Goal: Task Accomplishment & Management: Complete application form

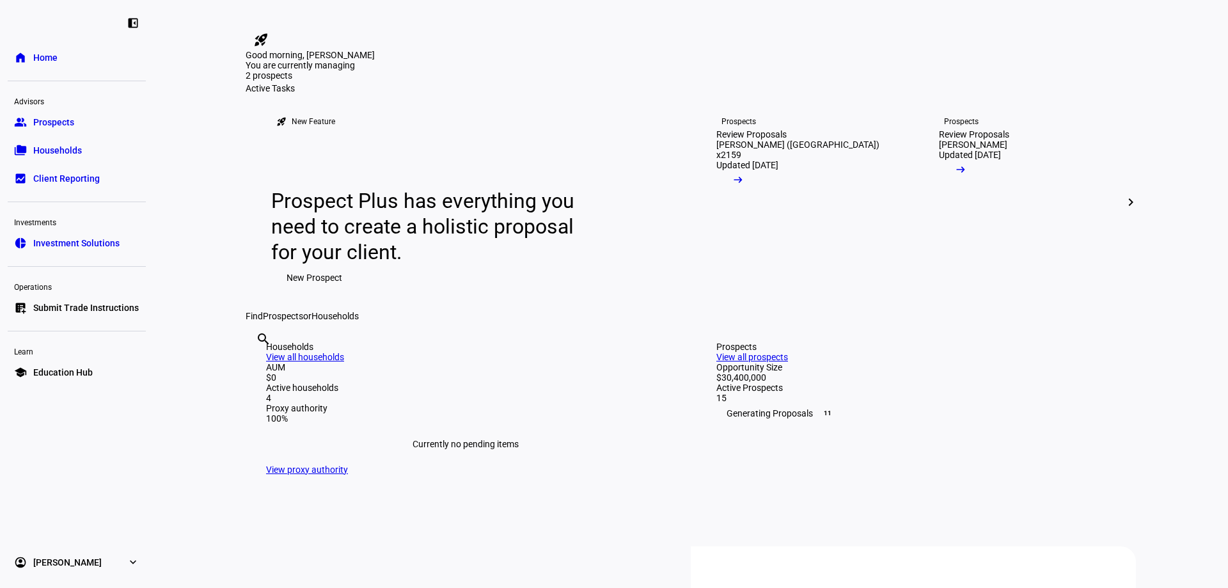
drag, startPoint x: 42, startPoint y: 119, endPoint x: 6, endPoint y: 122, distance: 36.6
click at [42, 119] on span "Prospects" at bounding box center [53, 122] width 41 height 13
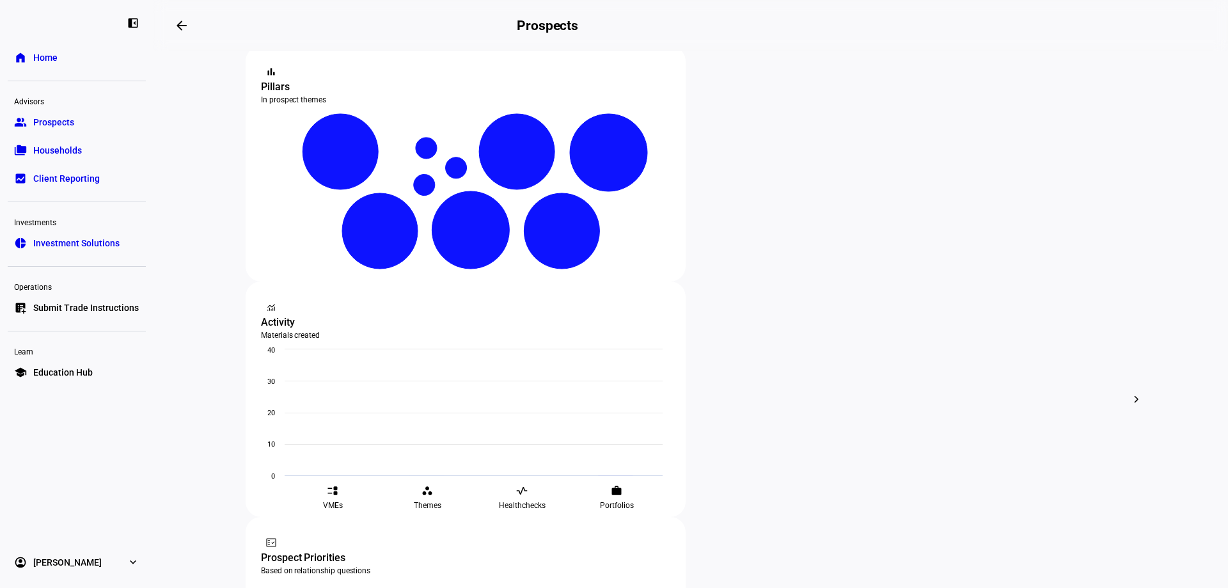
scroll to position [256, 0]
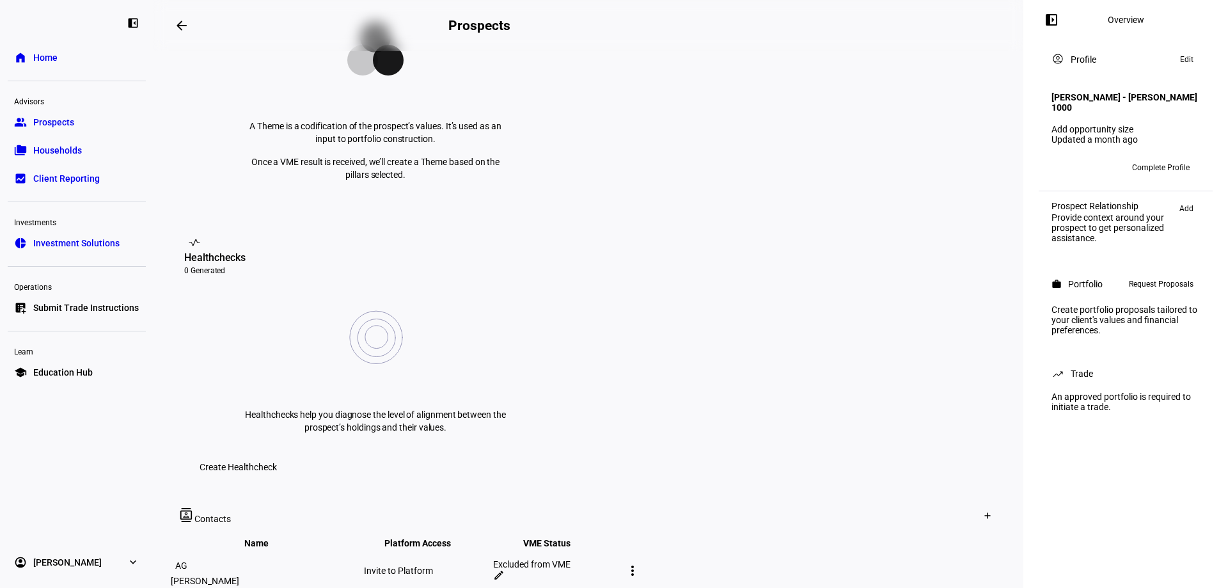
scroll to position [128, 0]
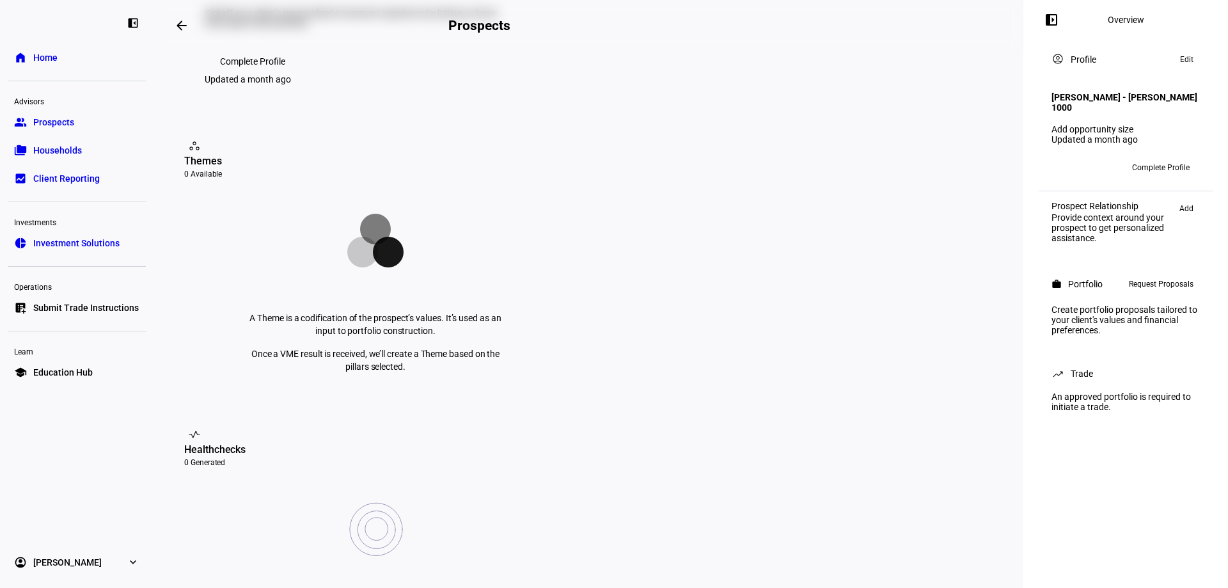
click at [209, 182] on div "workspaces Themes 0 Available" at bounding box center [375, 159] width 382 height 46
click at [1187, 207] on span "Add" at bounding box center [1186, 208] width 14 height 15
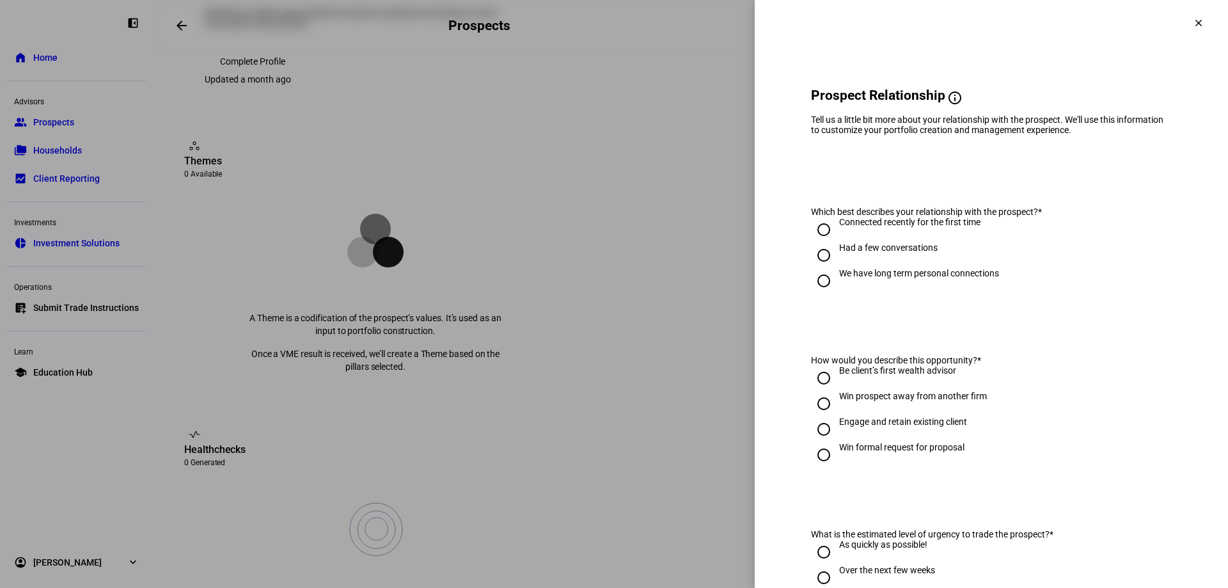
click at [819, 287] on input "We have long term personal connections" at bounding box center [824, 281] width 26 height 26
radio input "true"
click at [818, 437] on input "Engage and retain existing client" at bounding box center [824, 429] width 26 height 26
radio input "true"
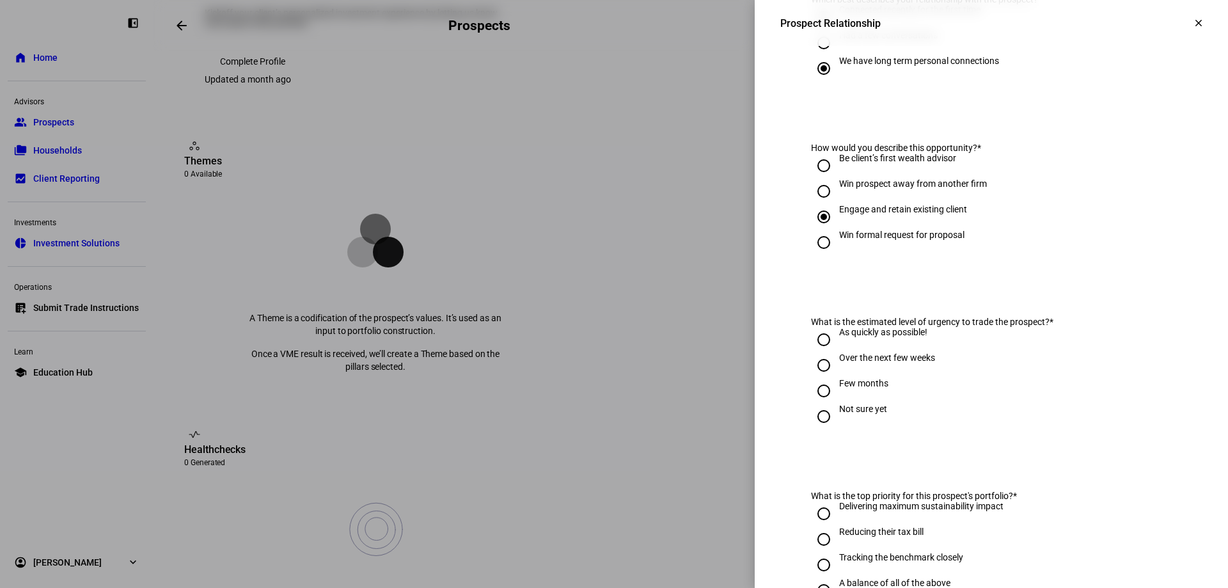
scroll to position [256, 0]
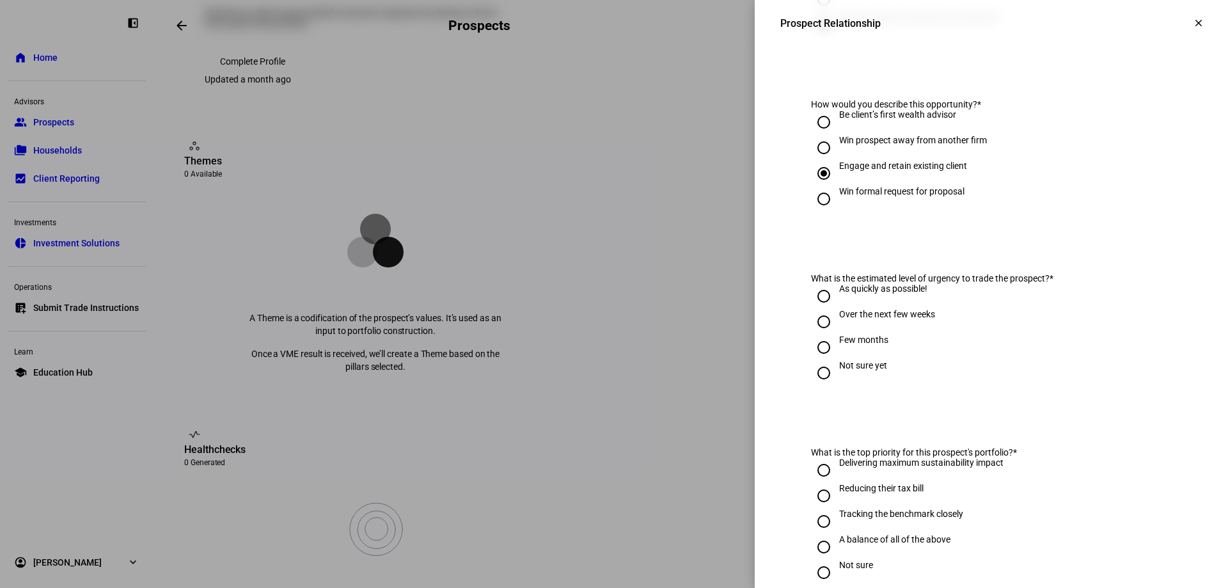
click at [815, 330] on input "Over the next few weeks" at bounding box center [824, 322] width 26 height 26
radio input "true"
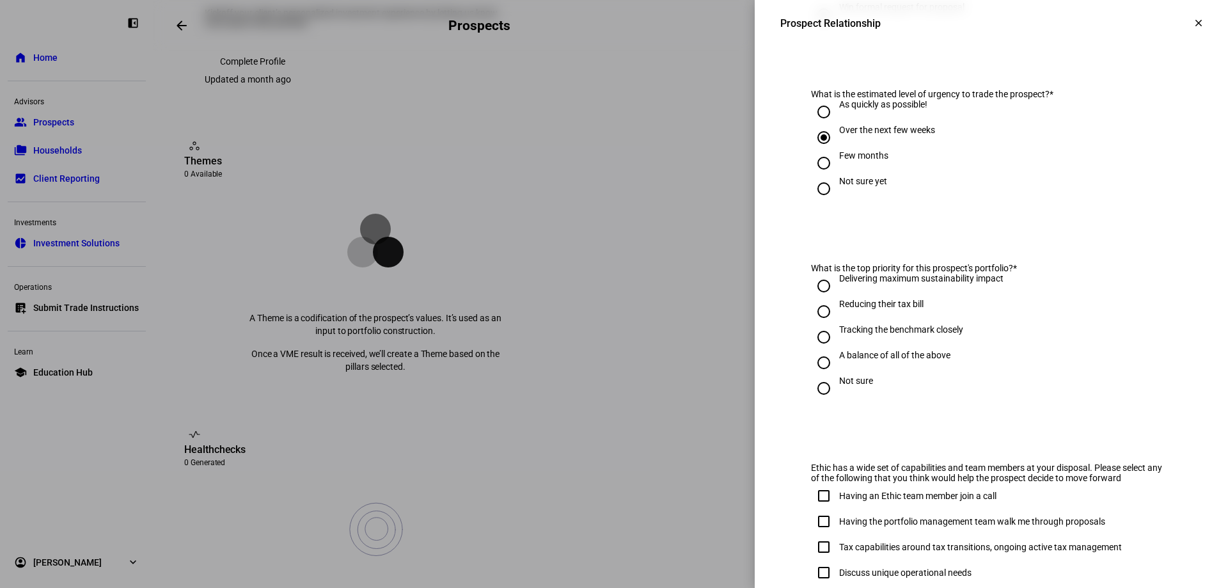
scroll to position [448, 0]
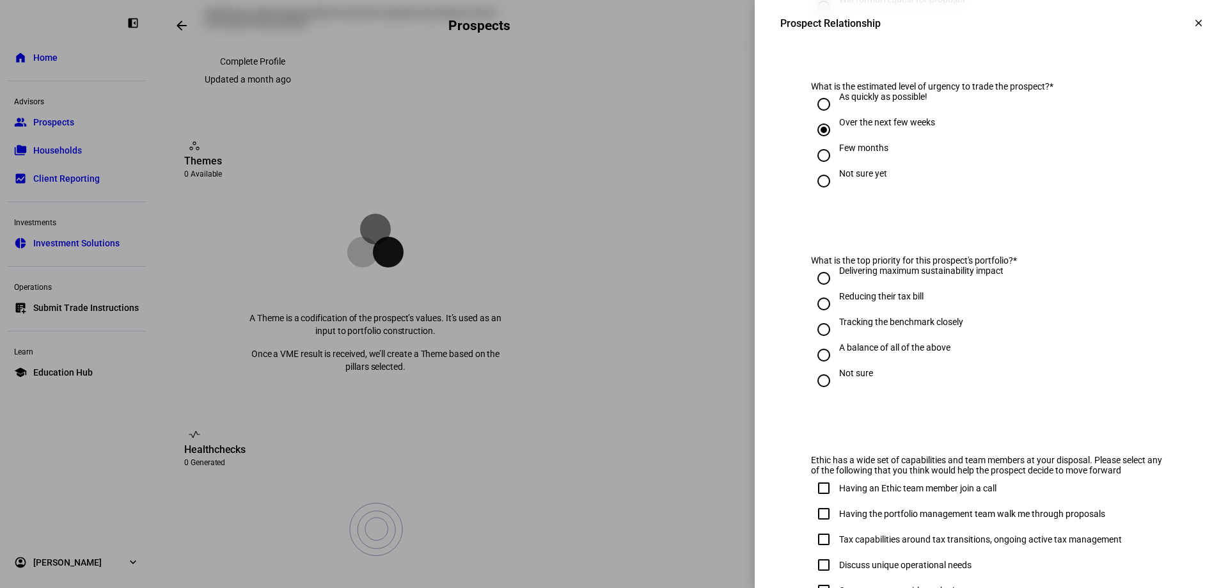
click at [815, 377] on input "Not sure" at bounding box center [824, 381] width 26 height 26
radio input "true"
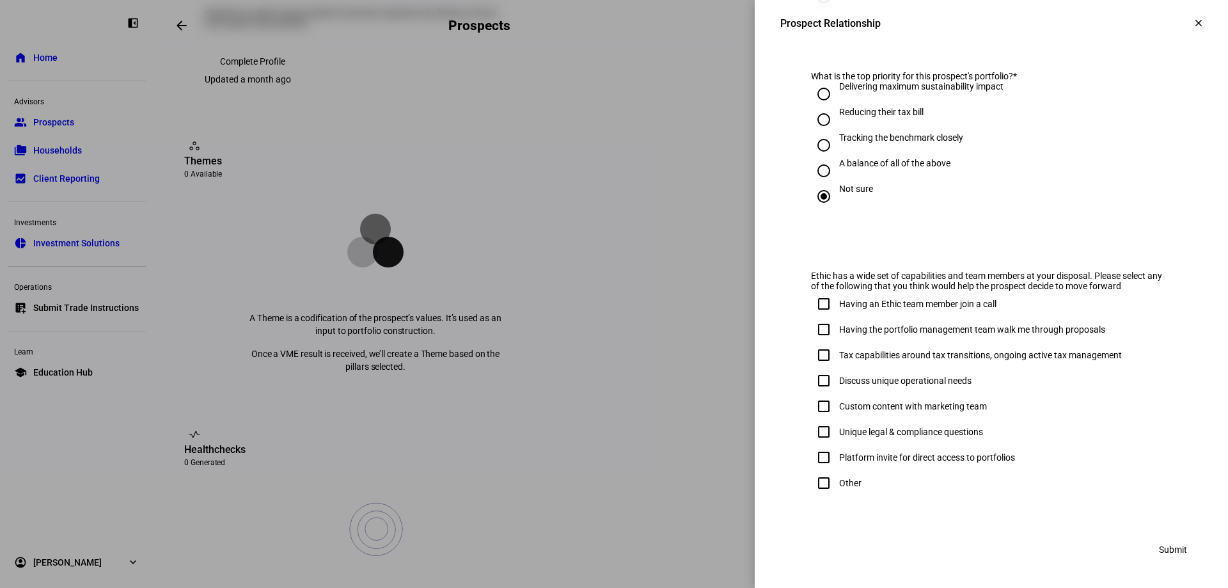
scroll to position [643, 0]
click at [812, 480] on input "Other" at bounding box center [824, 483] width 26 height 26
checkbox input "true"
click at [1167, 549] on span "Submit" at bounding box center [1173, 550] width 28 height 26
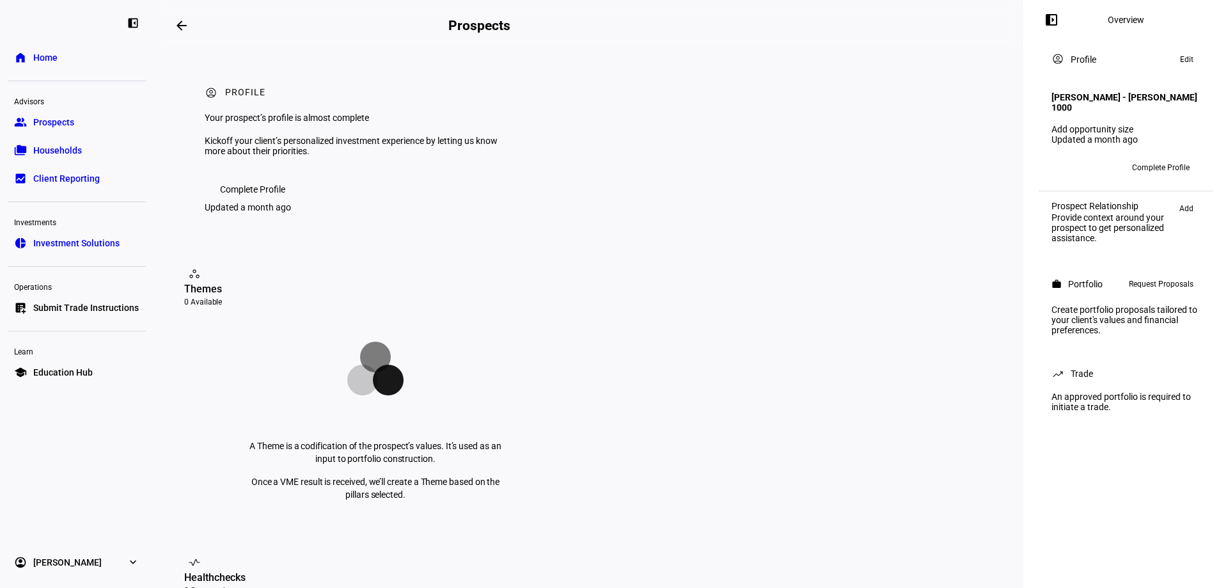
scroll to position [498, 0]
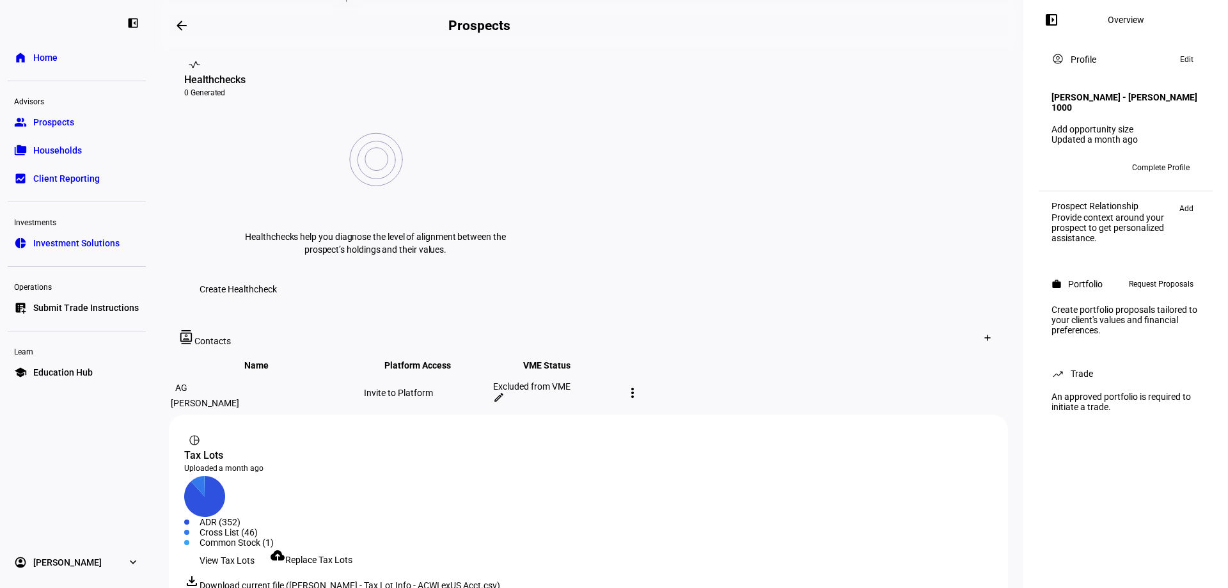
click at [219, 547] on span "View Tax Lots" at bounding box center [227, 560] width 55 height 26
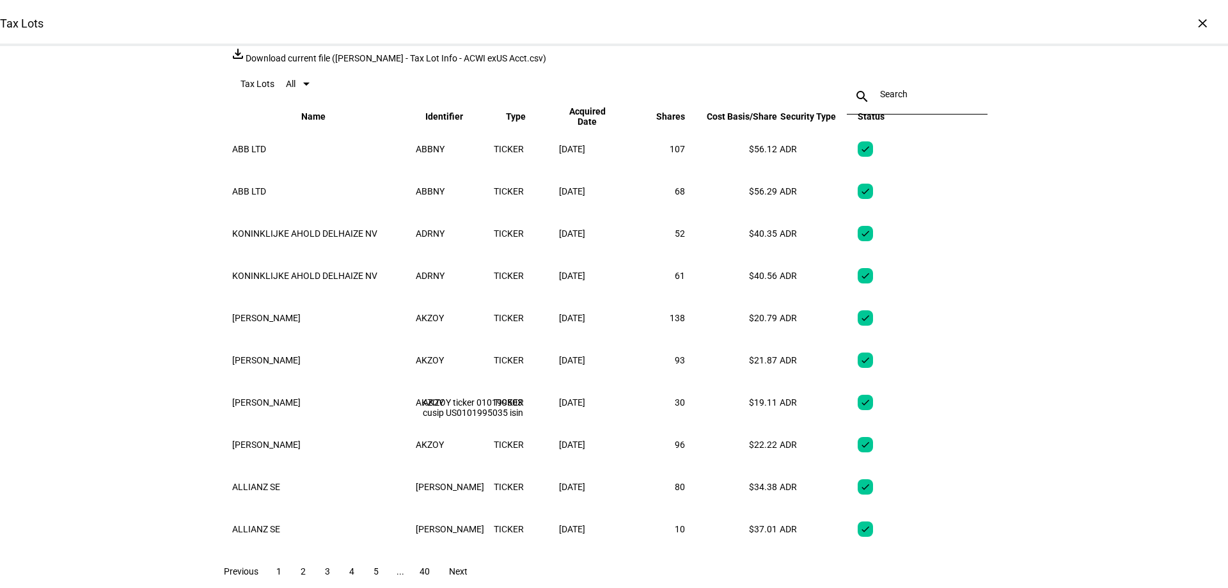
scroll to position [78, 0]
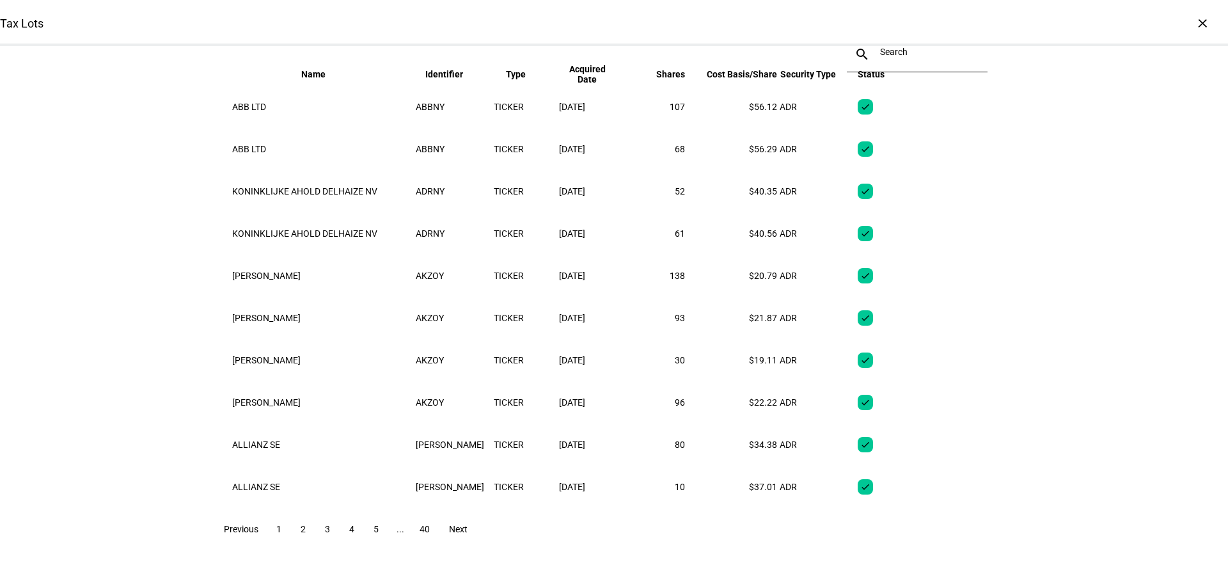
click at [430, 533] on span "40" at bounding box center [425, 529] width 10 height 10
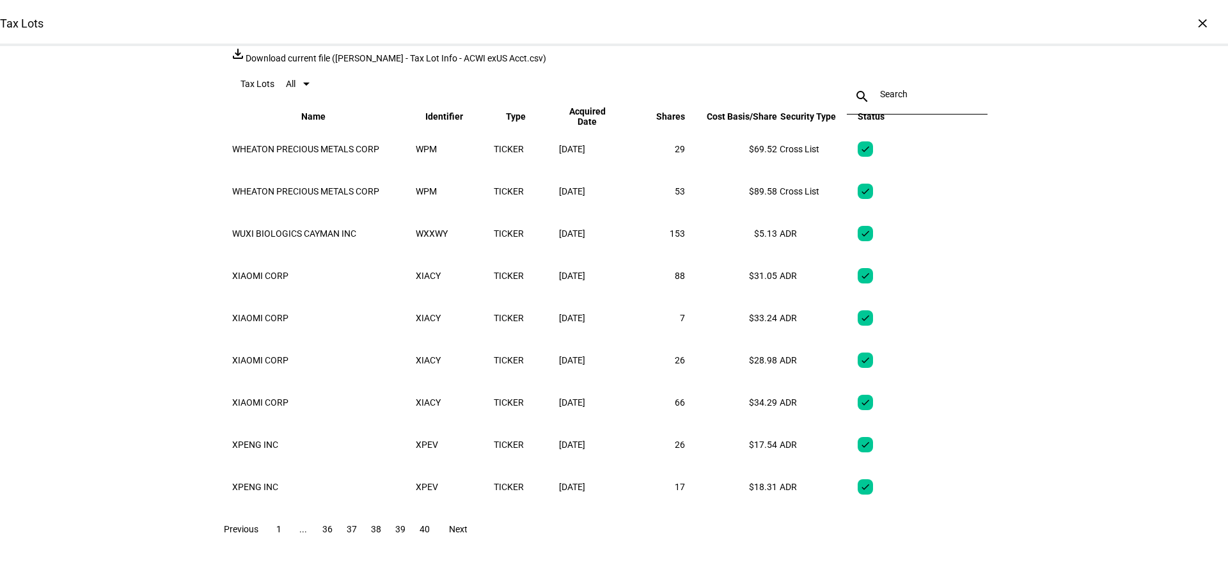
scroll to position [37, 0]
click at [281, 528] on span "1" at bounding box center [278, 529] width 5 height 10
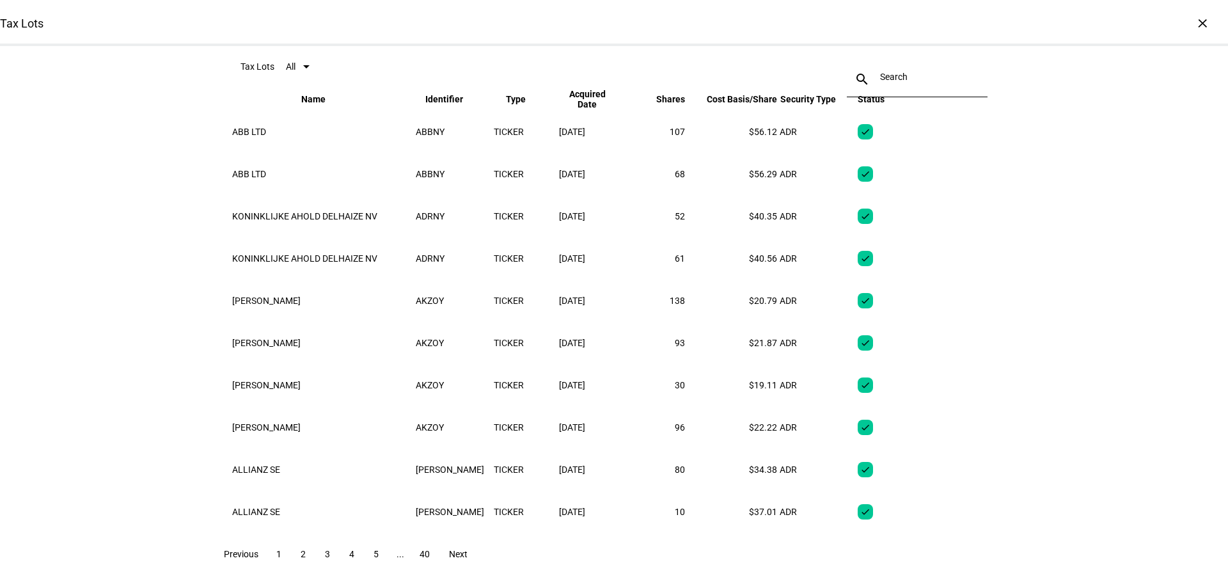
scroll to position [0, 0]
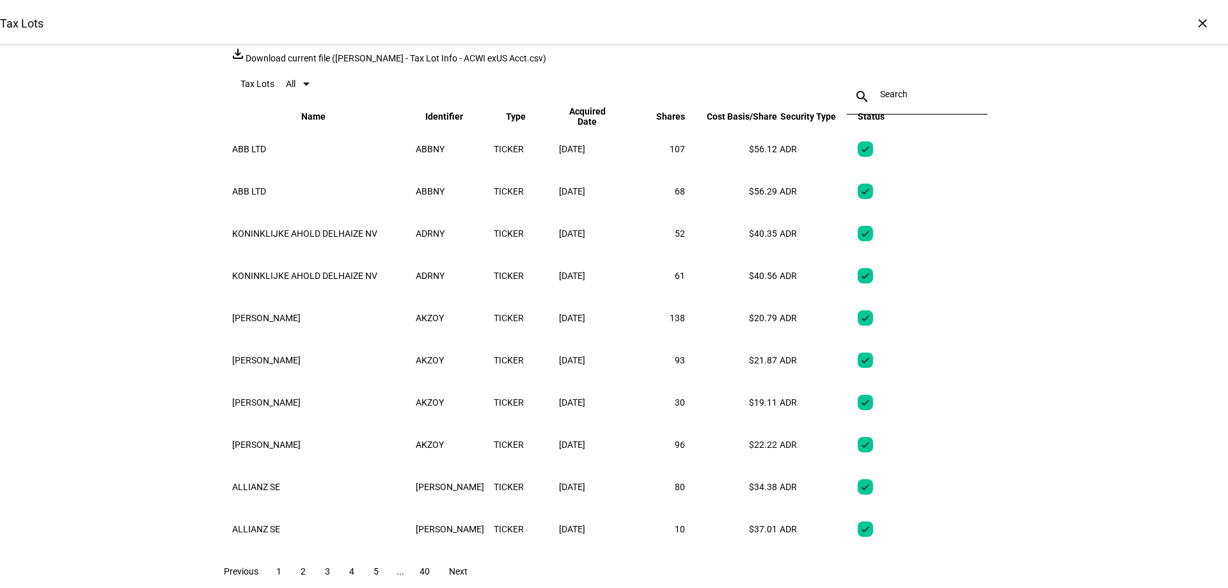
click at [1194, 18] on div "×" at bounding box center [1202, 23] width 20 height 20
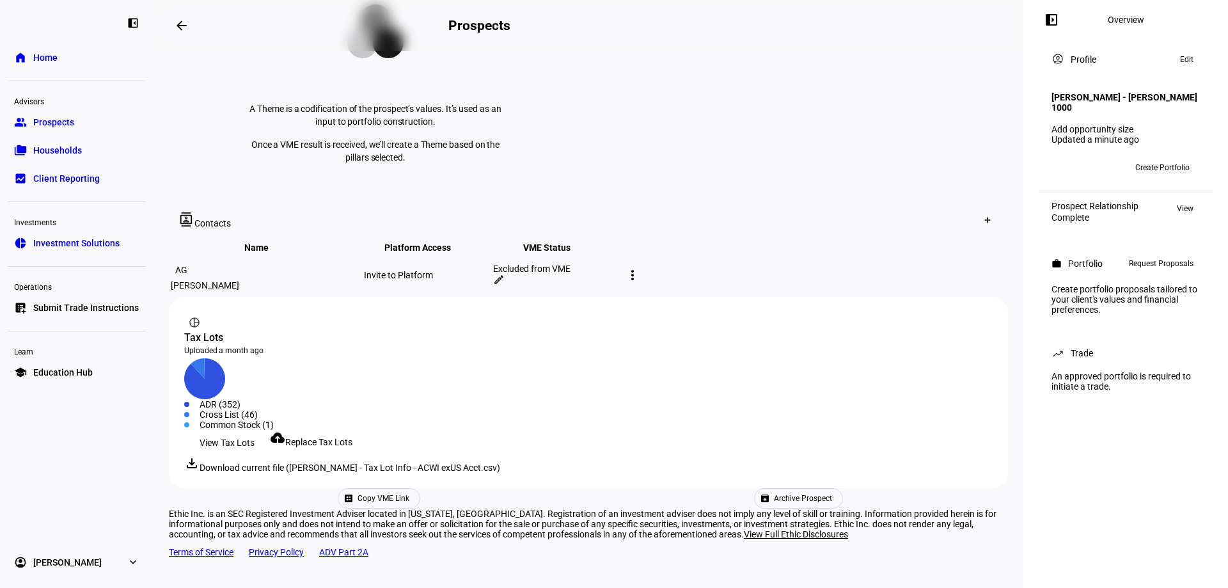
scroll to position [513, 0]
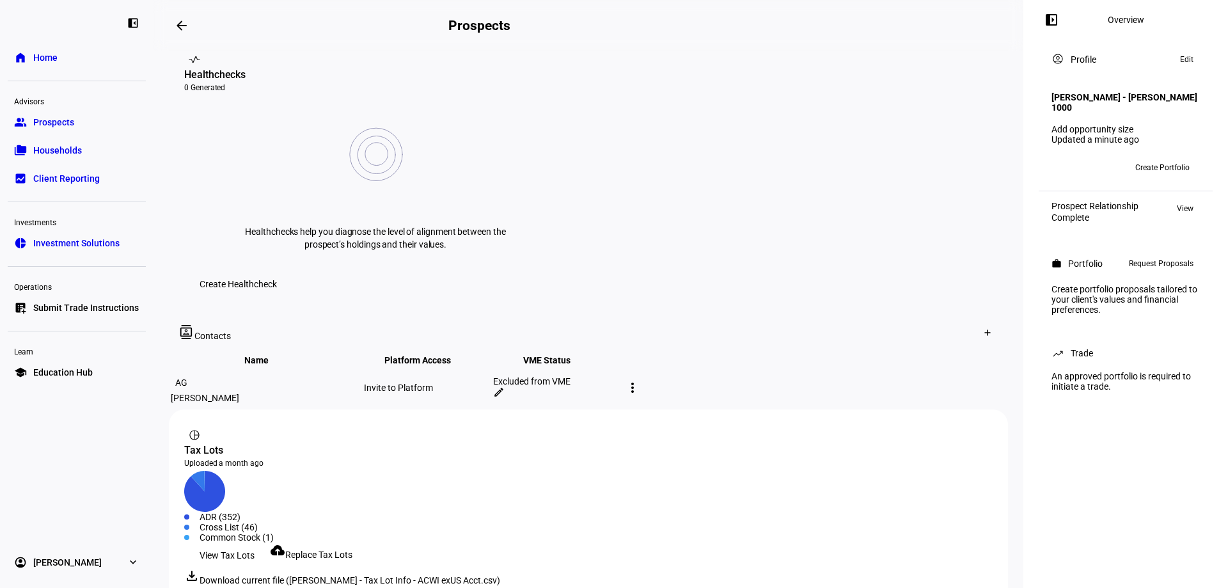
click at [337, 549] on span "Replace Tax Lots" at bounding box center [318, 554] width 67 height 10
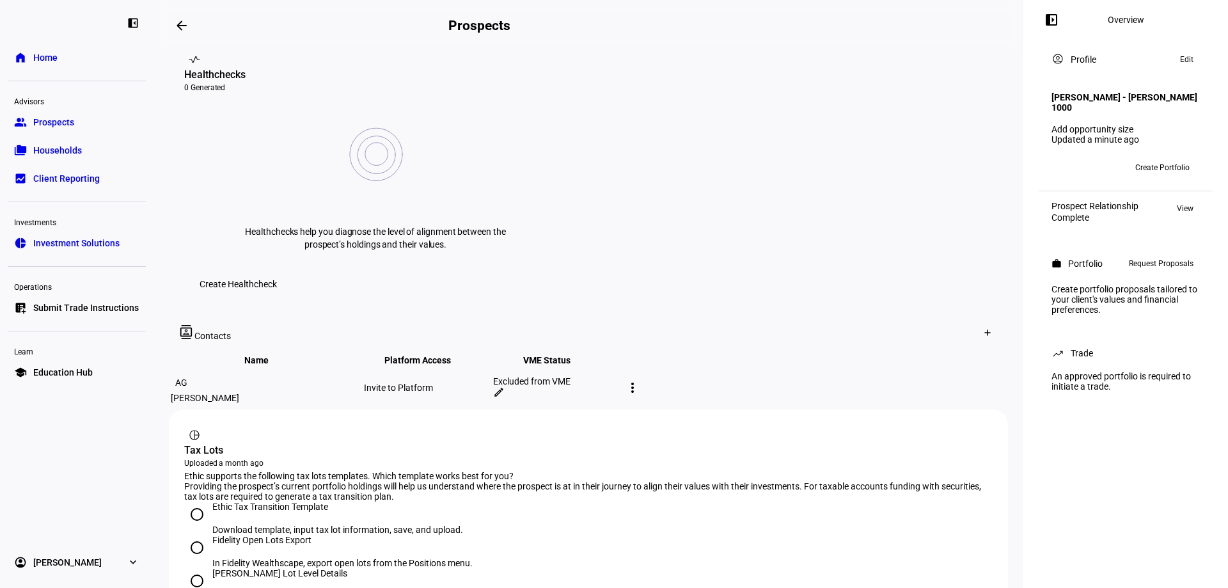
drag, startPoint x: 200, startPoint y: 455, endPoint x: 233, endPoint y: 517, distance: 70.7
click at [199, 568] on input "[PERSON_NAME] Lot Level Details In the [PERSON_NAME] Advisor Center, export lot…" at bounding box center [197, 581] width 26 height 26
radio input "true"
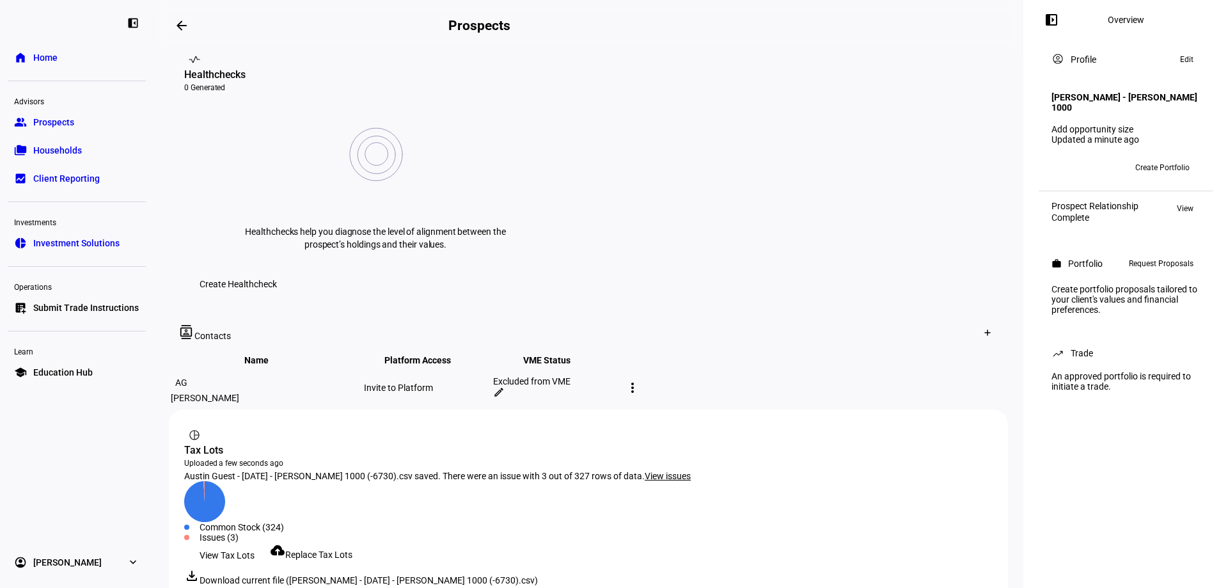
click at [656, 471] on span "View issues" at bounding box center [668, 476] width 46 height 10
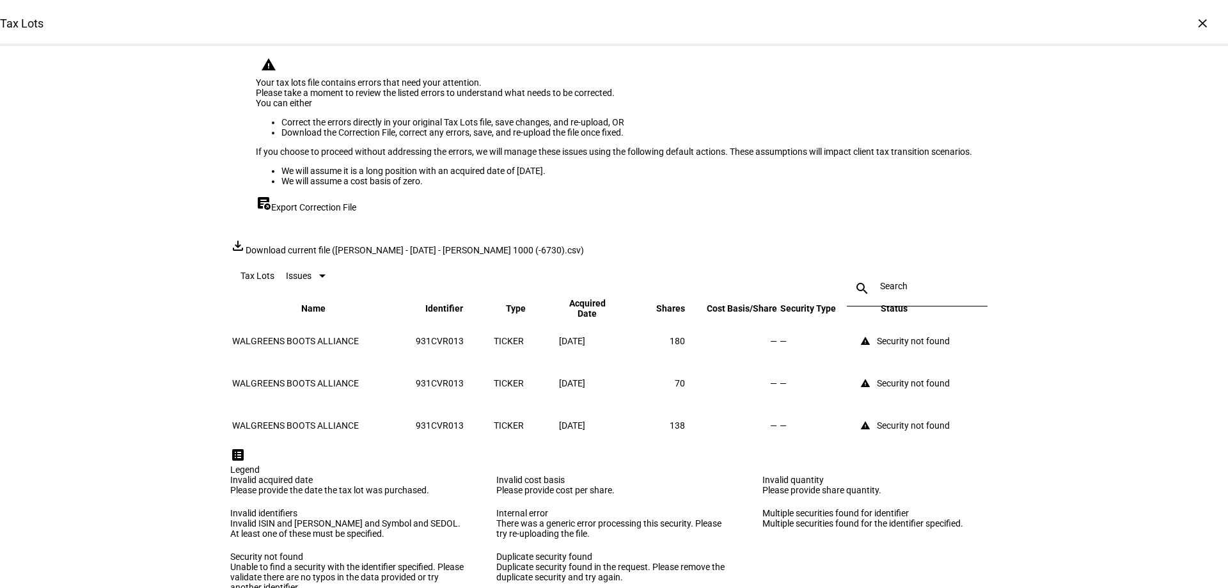
scroll to position [0, 0]
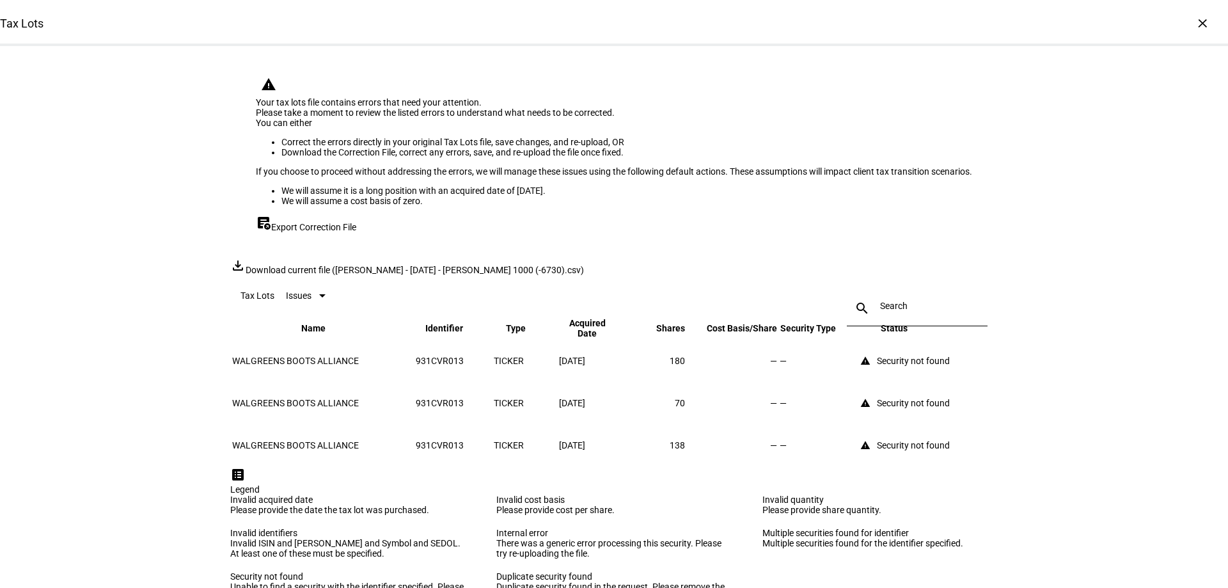
click at [1192, 28] on div "×" at bounding box center [1202, 23] width 20 height 20
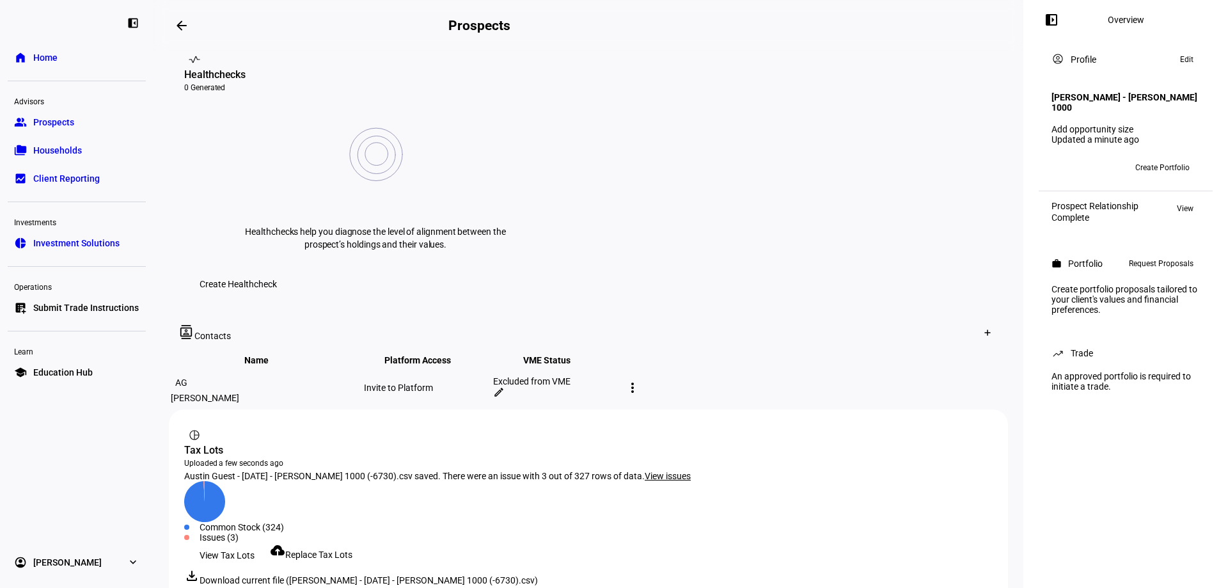
click at [1154, 271] on span "Request Proposals" at bounding box center [1161, 263] width 65 height 15
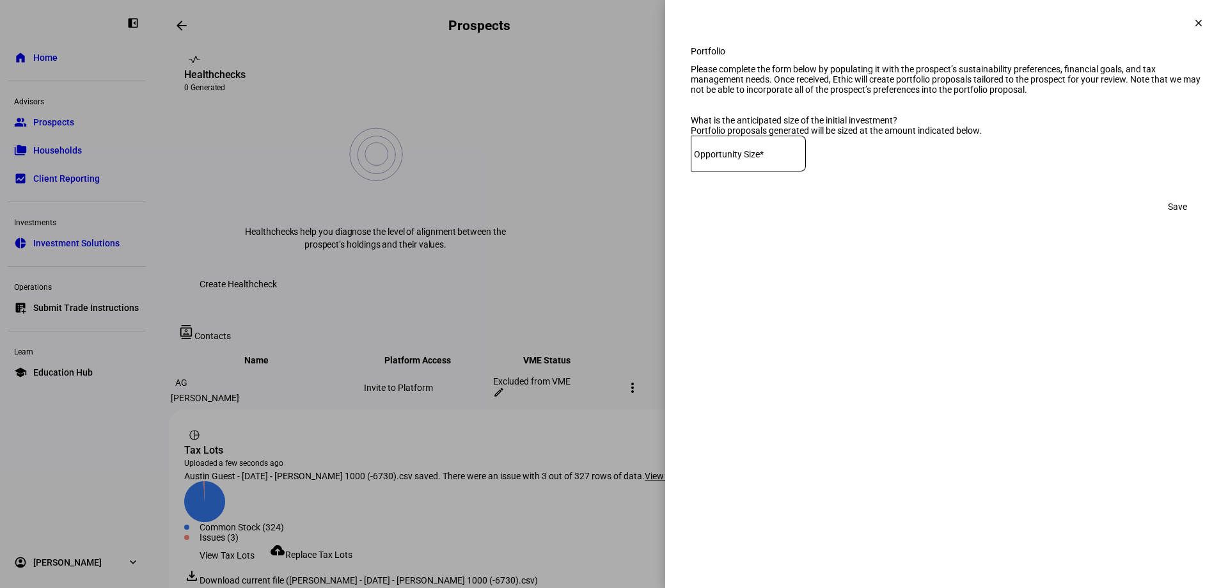
click at [1184, 24] on span at bounding box center [1198, 23] width 31 height 31
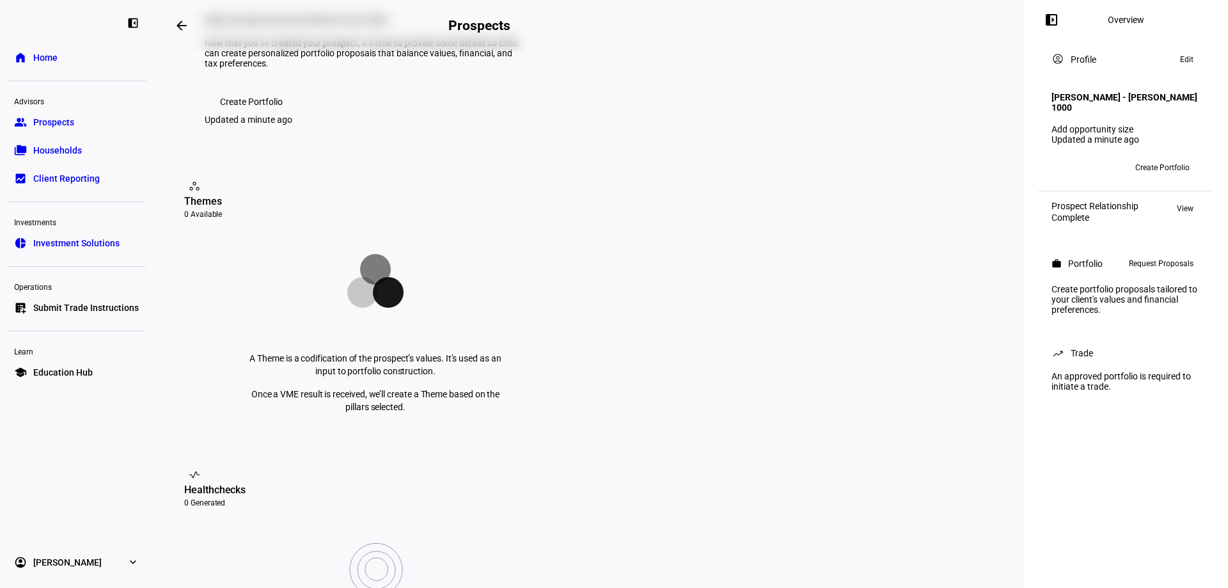
scroll to position [1, 0]
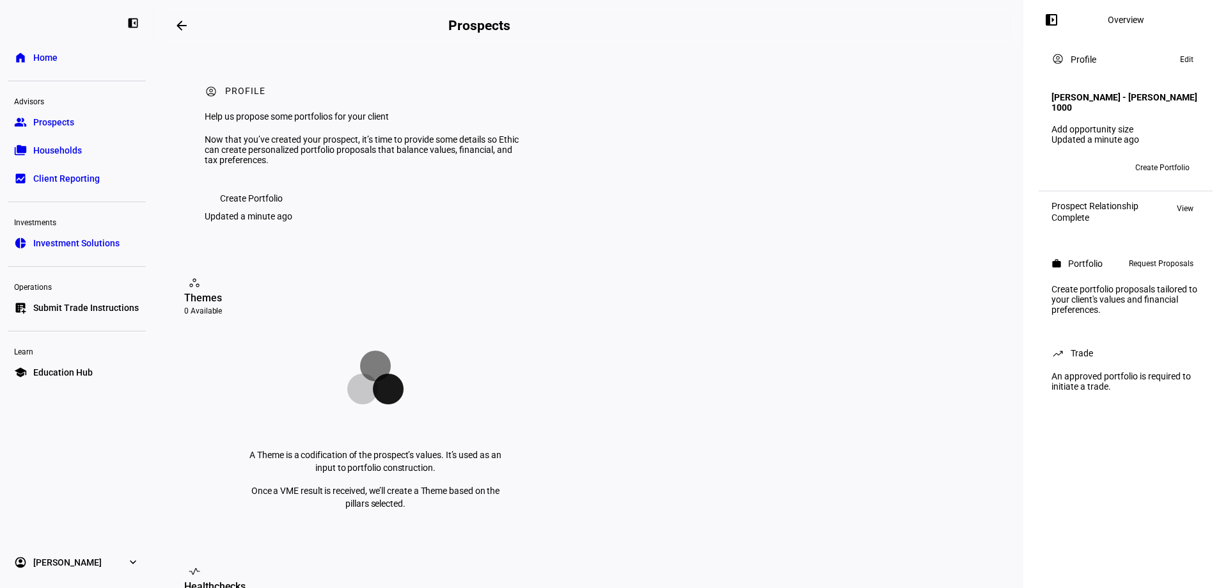
click at [1197, 73] on div "account_circle Profile Edit" at bounding box center [1126, 59] width 164 height 31
click at [1179, 59] on span at bounding box center [1187, 59] width 26 height 15
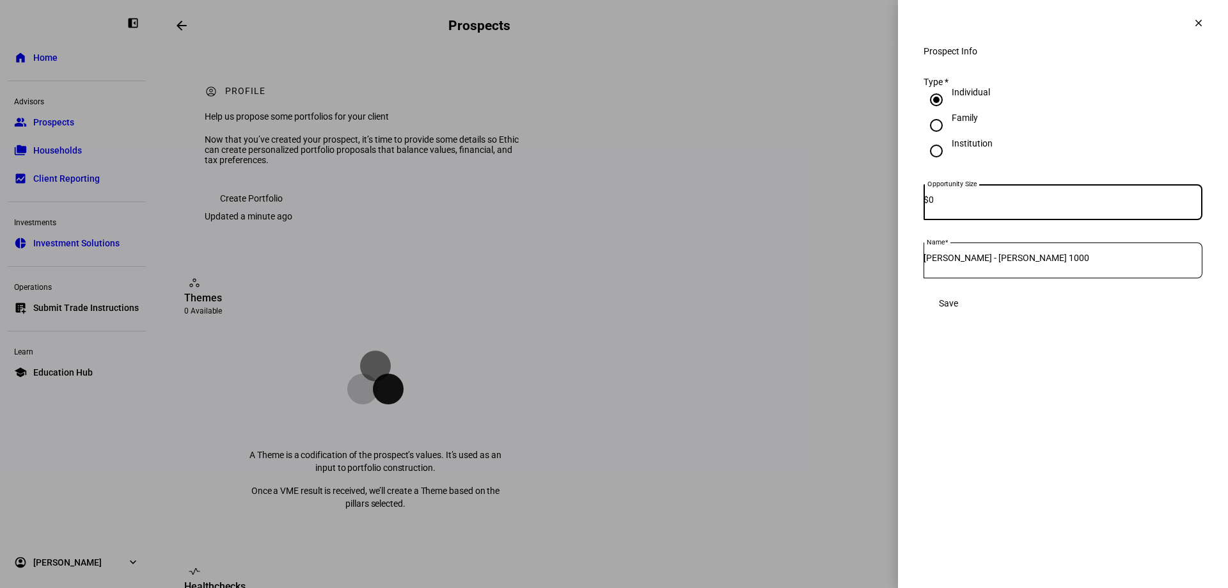
click at [932, 113] on input "Individual" at bounding box center [936, 100] width 26 height 26
click at [982, 205] on input "0" at bounding box center [1066, 199] width 274 height 10
click at [1005, 203] on div "0" at bounding box center [1066, 202] width 274 height 36
click at [948, 205] on input "0" at bounding box center [1066, 199] width 274 height 10
drag, startPoint x: 967, startPoint y: 214, endPoint x: 918, endPoint y: 202, distance: 49.9
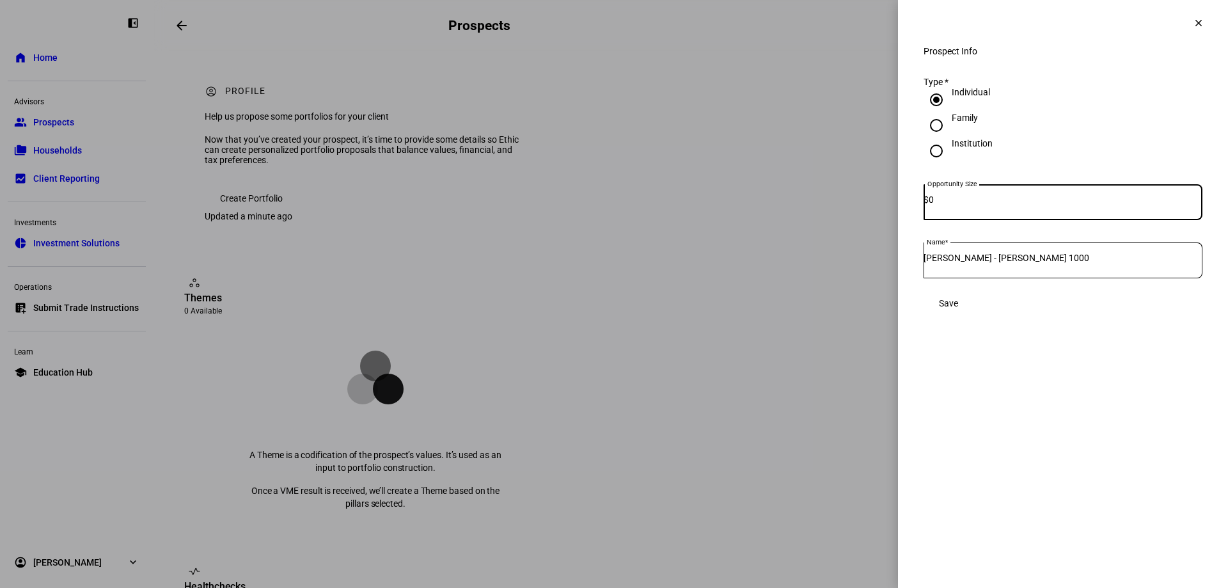
click at [918, 202] on div "Prospect Info Type * Individual Family Institution Opportunity Size $ 0 Name [P…" at bounding box center [1063, 193] width 330 height 295
paste input "2,364,167.7"
type input "2,364,167.70"
click at [1031, 441] on eth-side-overlay-container "Prospect Info clear Prospect Info Type * Individual Family Institution Opportun…" at bounding box center [1063, 294] width 330 height 588
click at [958, 308] on span "Save" at bounding box center [948, 303] width 19 height 10
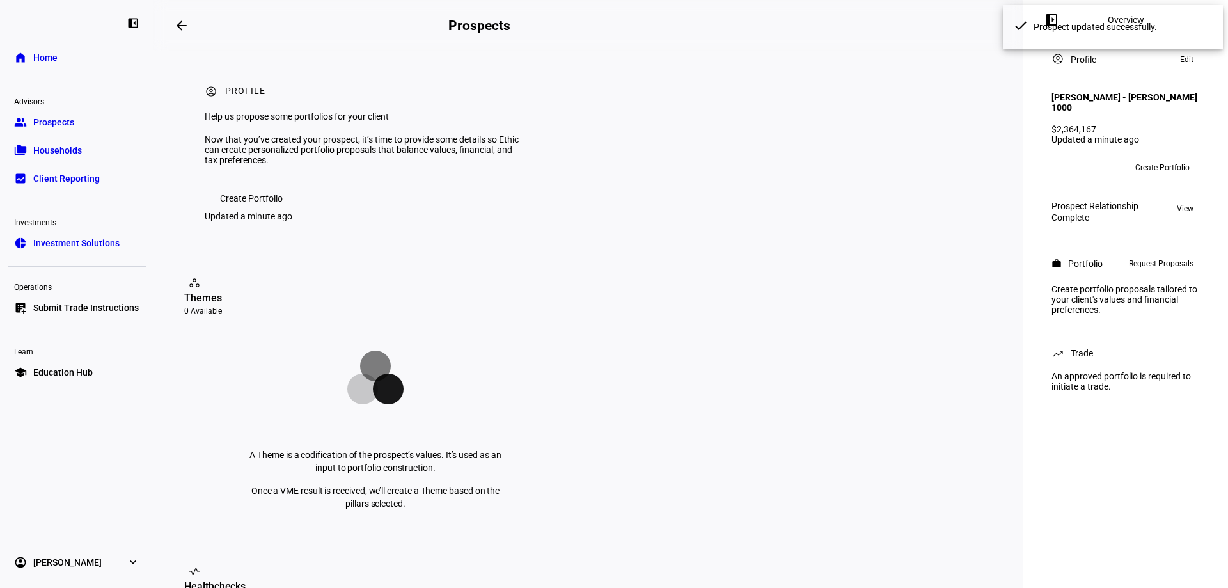
click at [1161, 263] on span "Request Proposals" at bounding box center [1161, 263] width 65 height 15
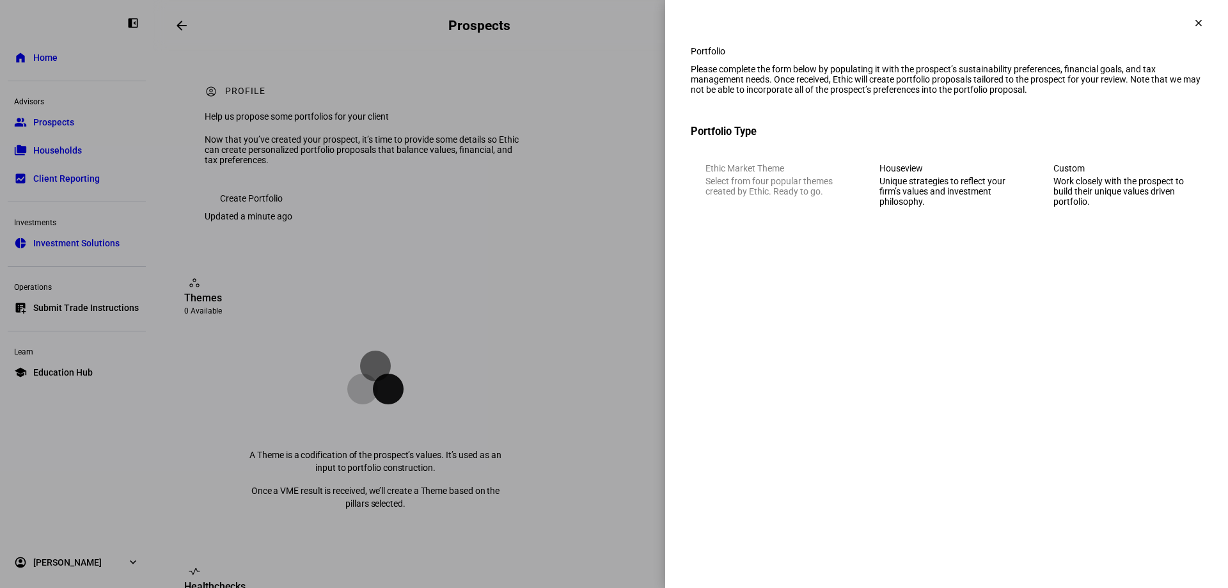
click at [989, 207] on div "Unique strategies to reflect your firm’s values and investment philosophy." at bounding box center [946, 191] width 134 height 31
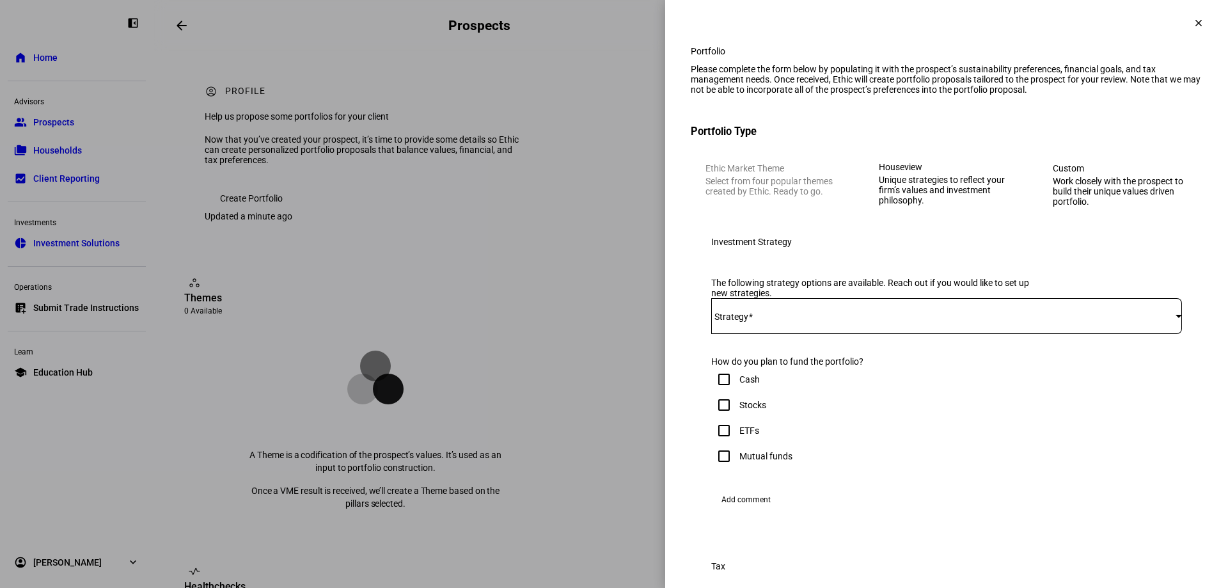
click at [743, 322] on mat-label "Strategy" at bounding box center [731, 316] width 34 height 10
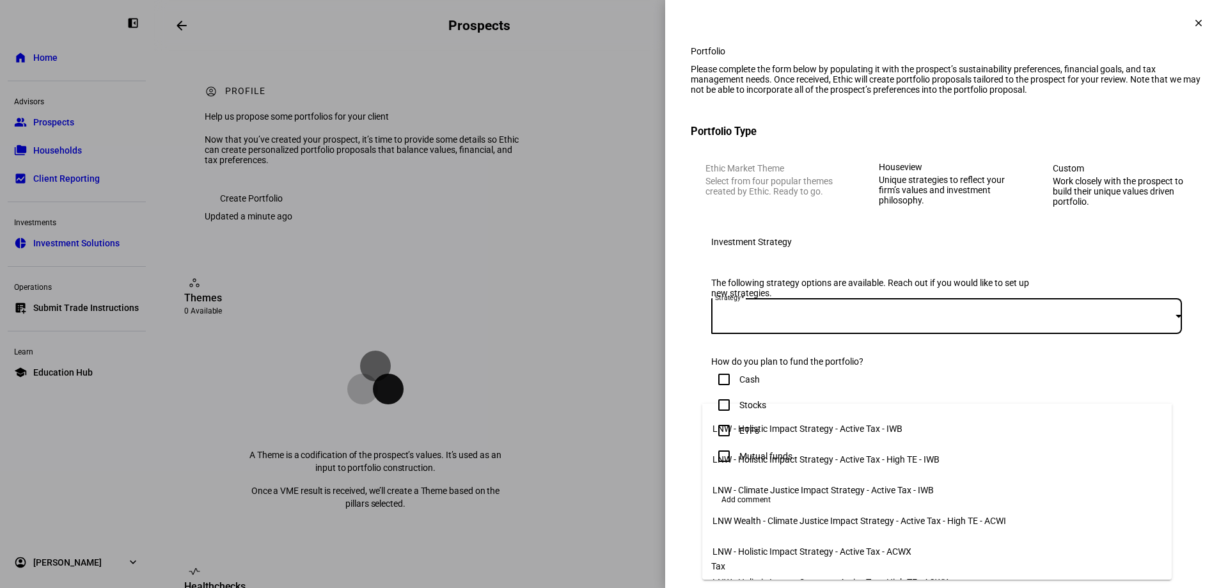
scroll to position [0, 0]
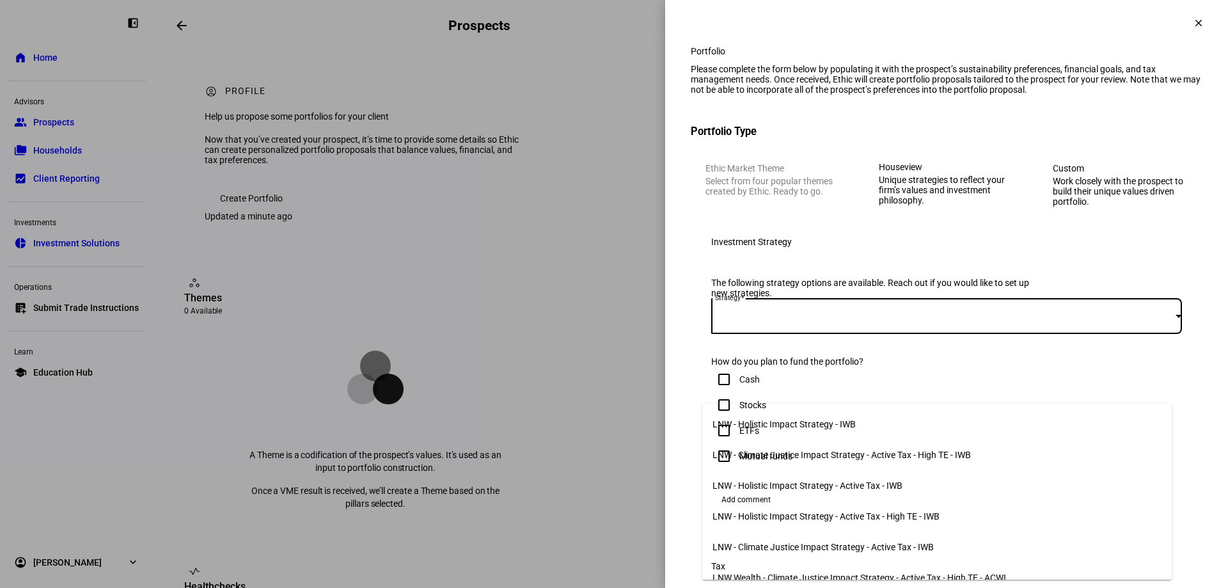
click at [863, 384] on div at bounding box center [614, 294] width 1228 height 588
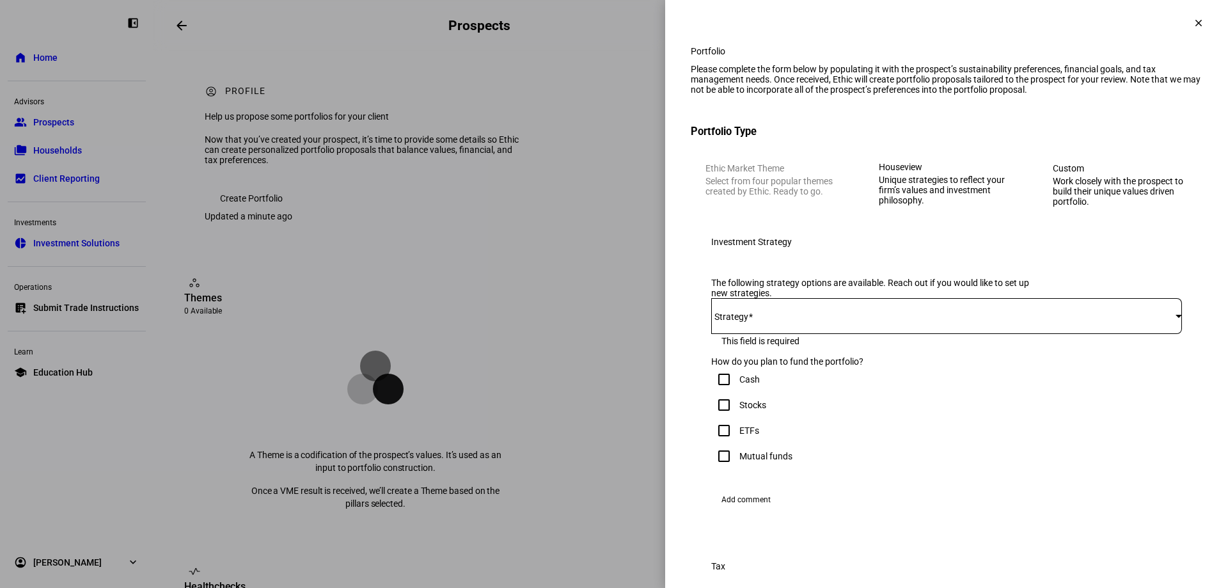
click at [877, 321] on span at bounding box center [943, 316] width 464 height 10
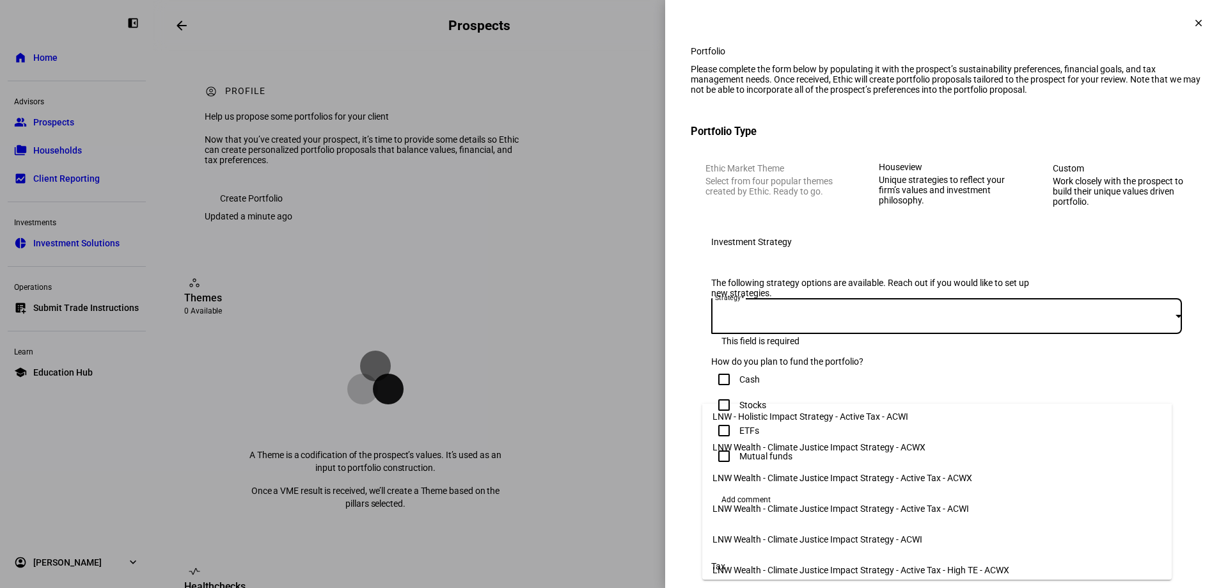
scroll to position [377, 0]
click at [1206, 354] on div at bounding box center [614, 294] width 1228 height 588
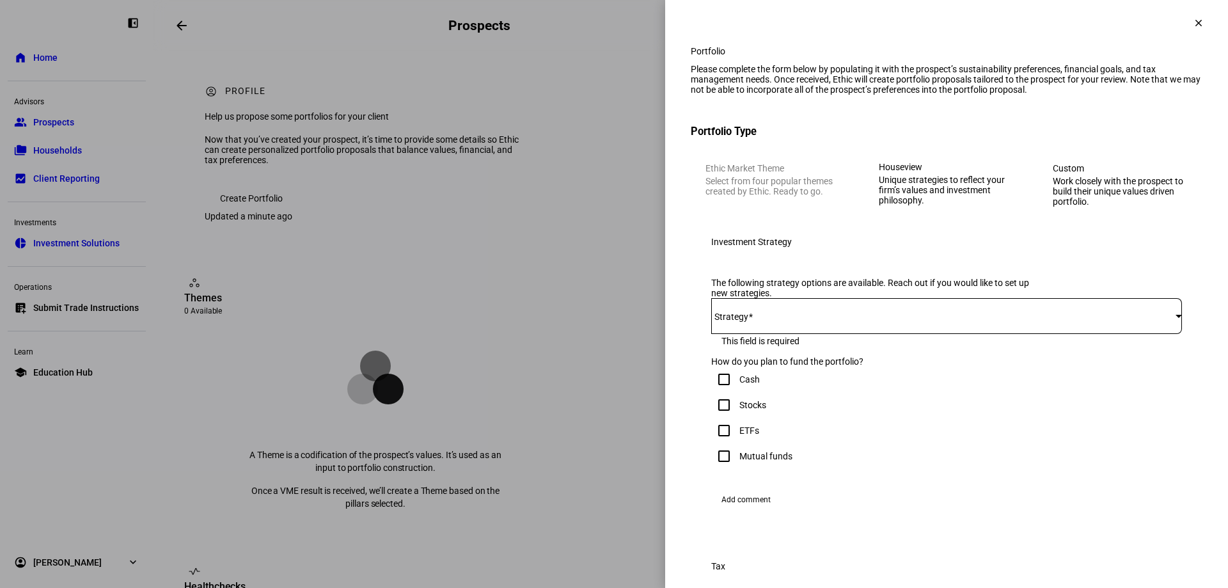
click at [1183, 27] on span at bounding box center [1198, 23] width 31 height 31
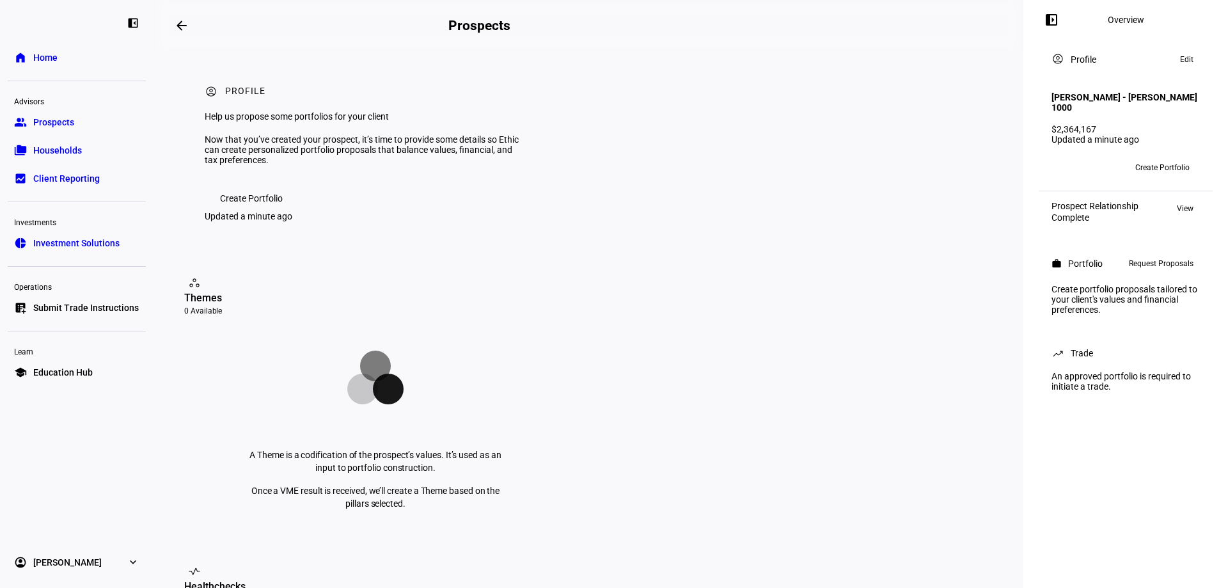
scroll to position [0, 0]
click at [43, 123] on span "Prospects" at bounding box center [53, 122] width 41 height 13
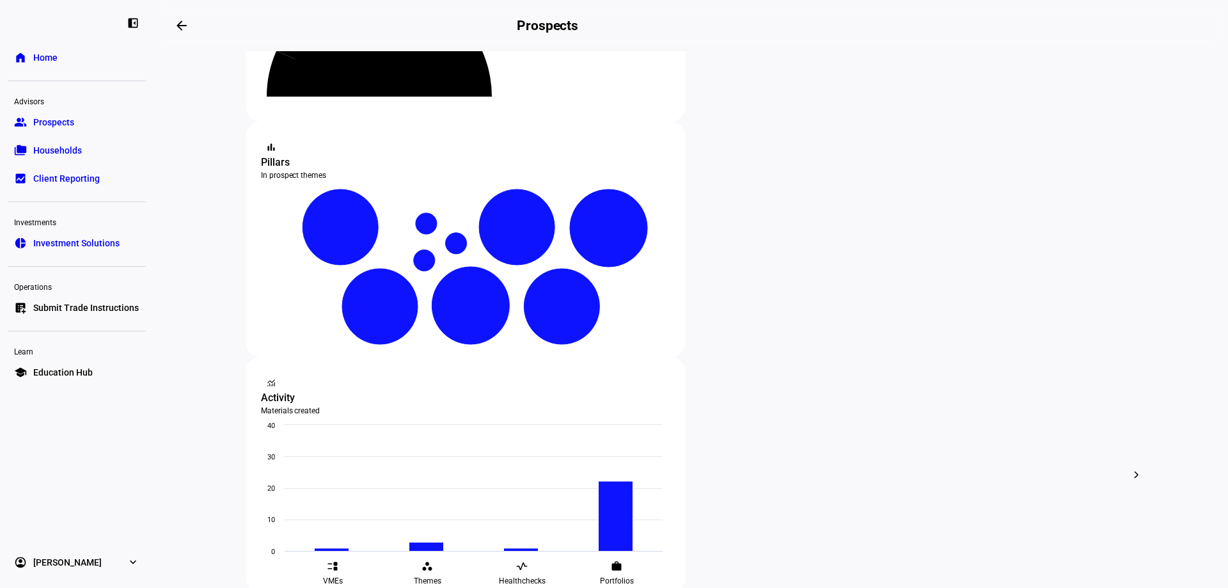
scroll to position [192, 0]
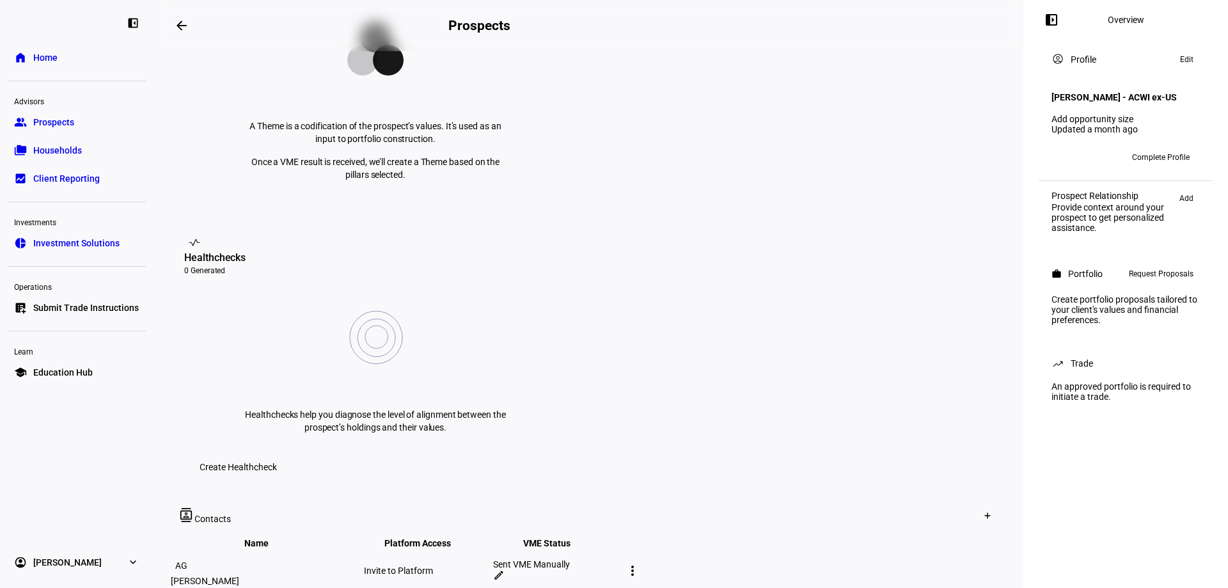
scroll to position [498, 0]
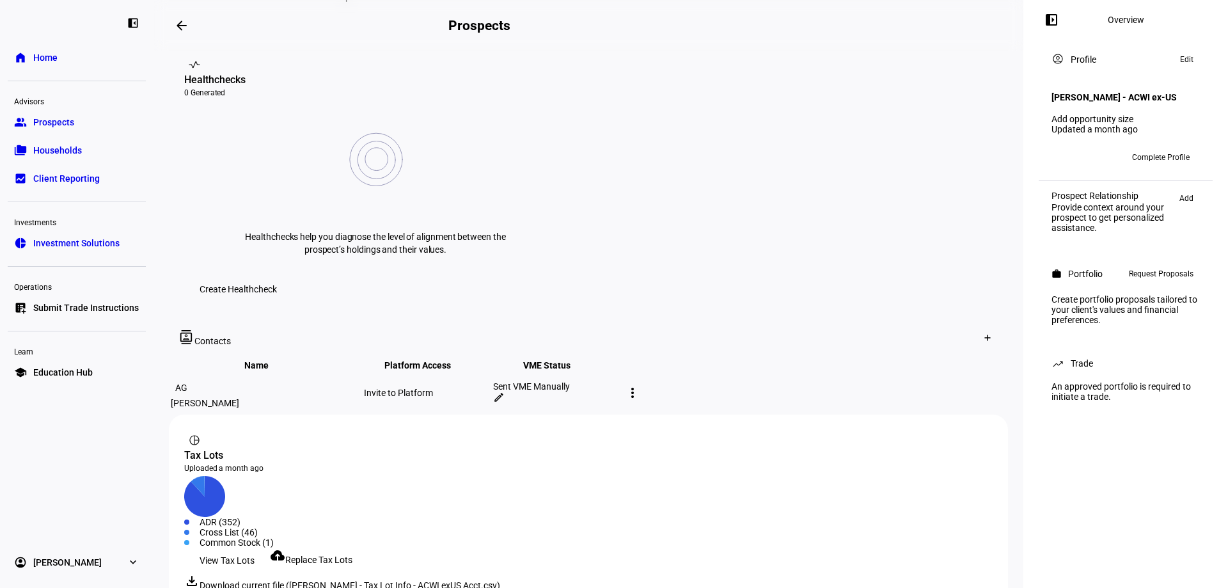
click at [335, 554] on span "Replace Tax Lots" at bounding box center [318, 559] width 67 height 10
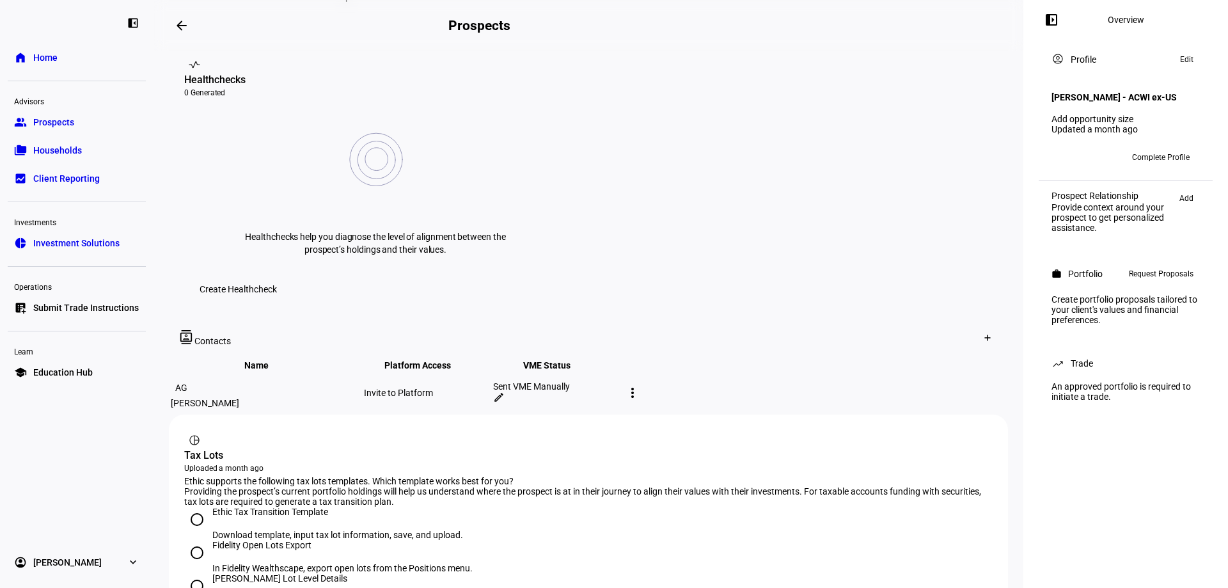
click at [197, 573] on input "[PERSON_NAME] Lot Level Details In the [PERSON_NAME] Advisor Center, export lot…" at bounding box center [197, 586] width 26 height 26
radio input "true"
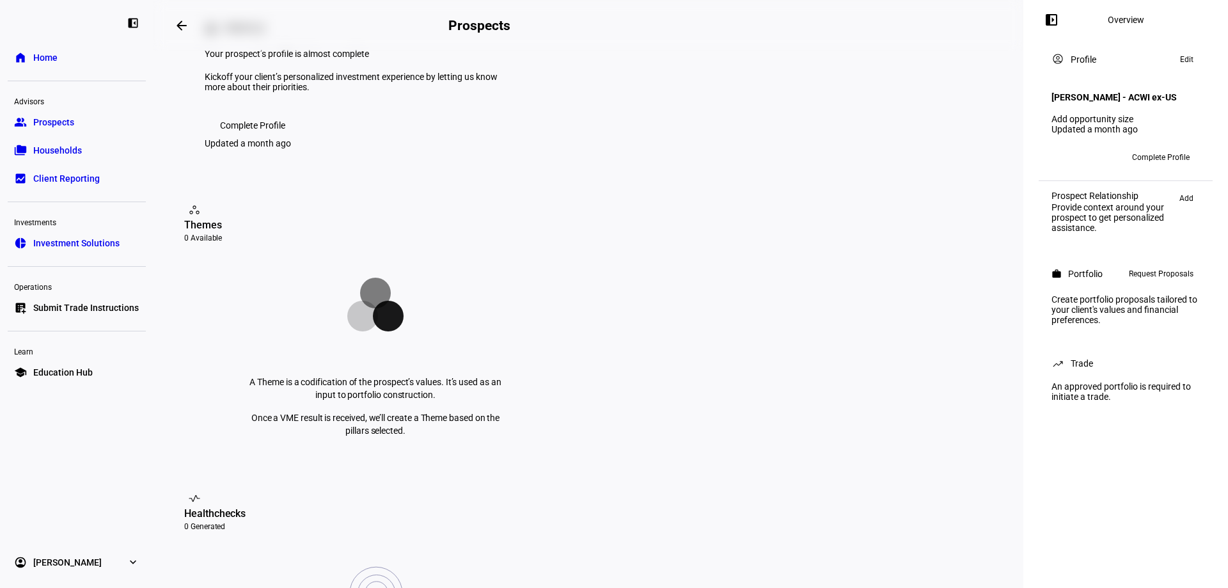
scroll to position [50, 0]
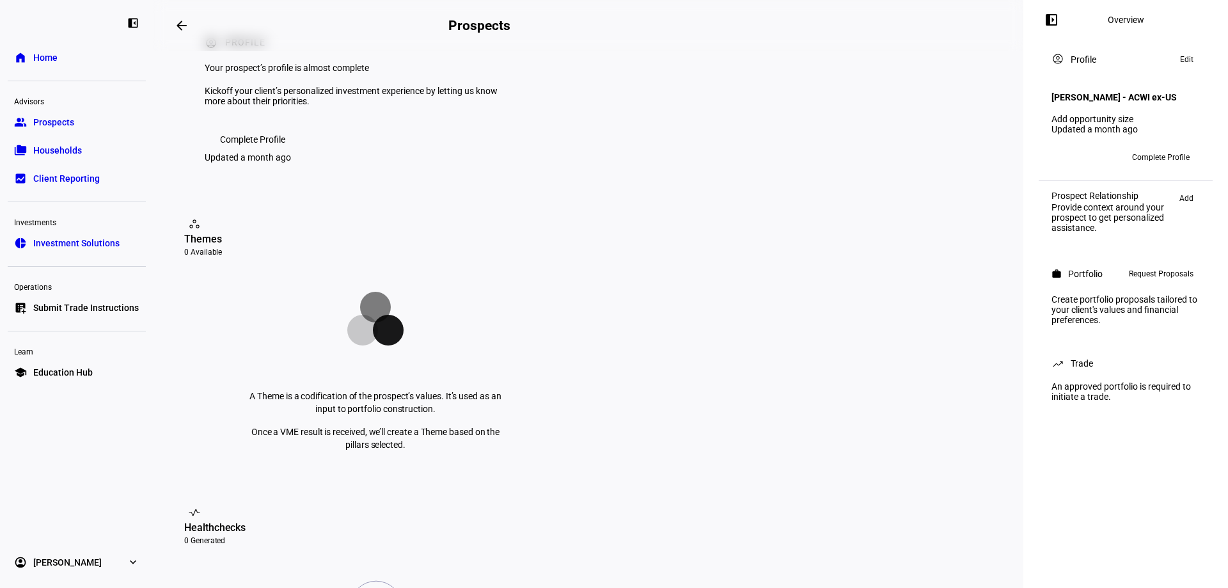
click at [1164, 167] on span "Complete Profile" at bounding box center [1161, 157] width 58 height 20
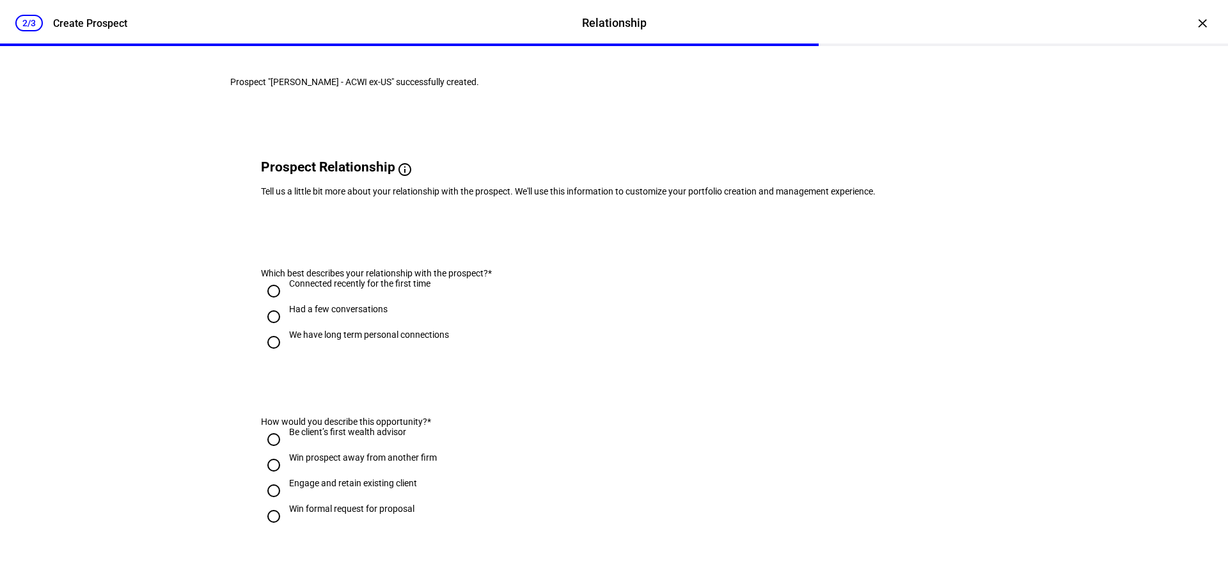
scroll to position [64, 0]
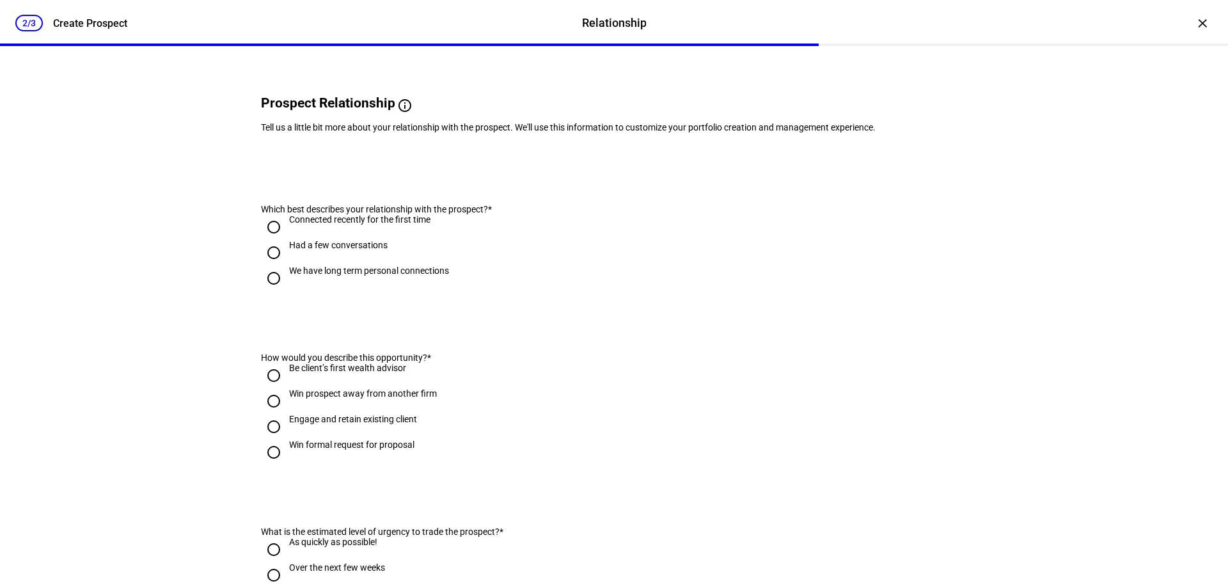
click at [265, 291] on input "We have long term personal connections" at bounding box center [274, 278] width 26 height 26
radio input "true"
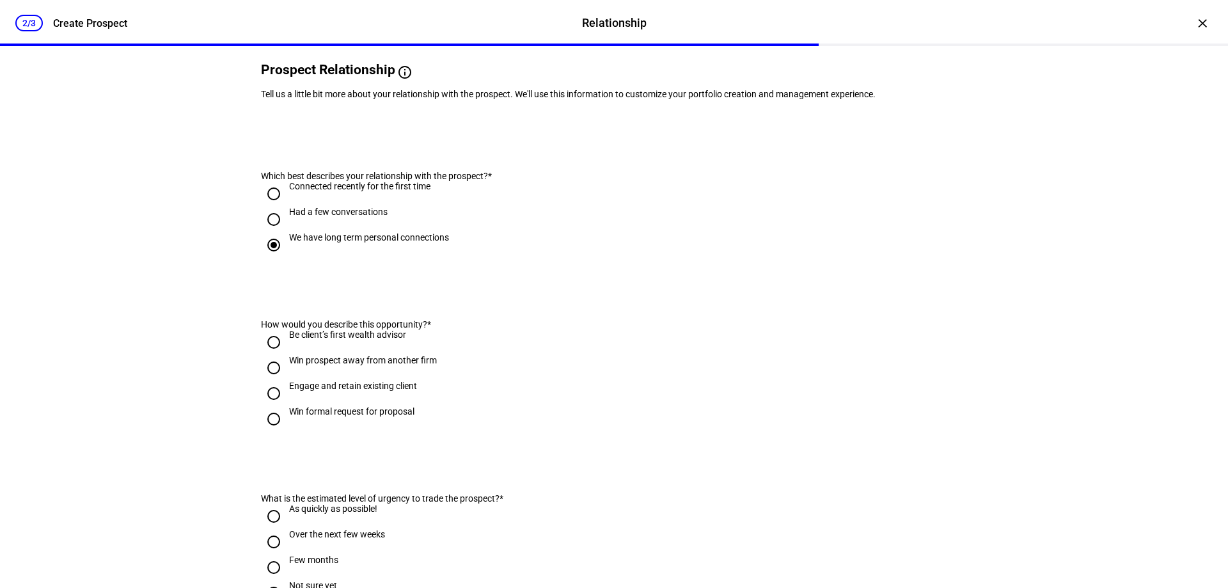
scroll to position [192, 0]
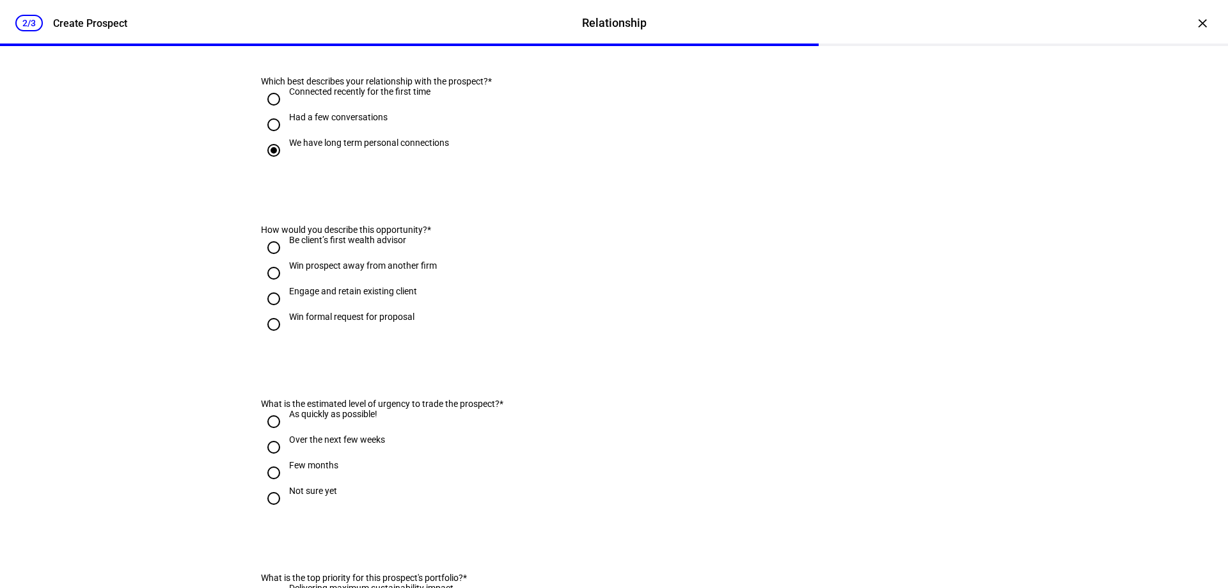
click at [264, 311] on input "Engage and retain existing client" at bounding box center [274, 299] width 26 height 26
radio input "true"
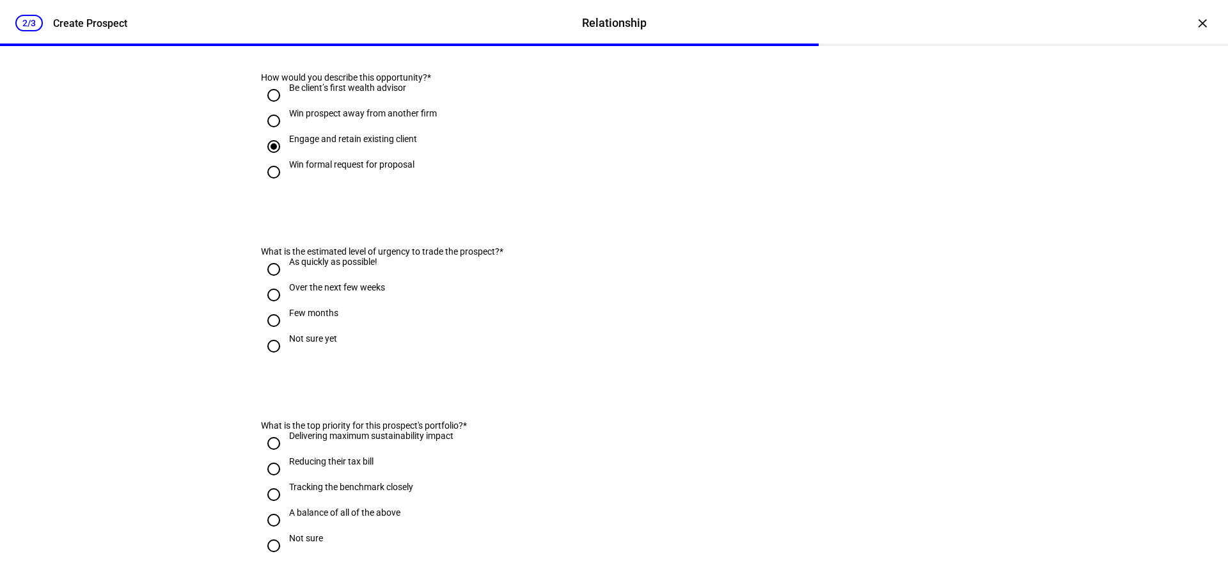
scroll to position [448, 0]
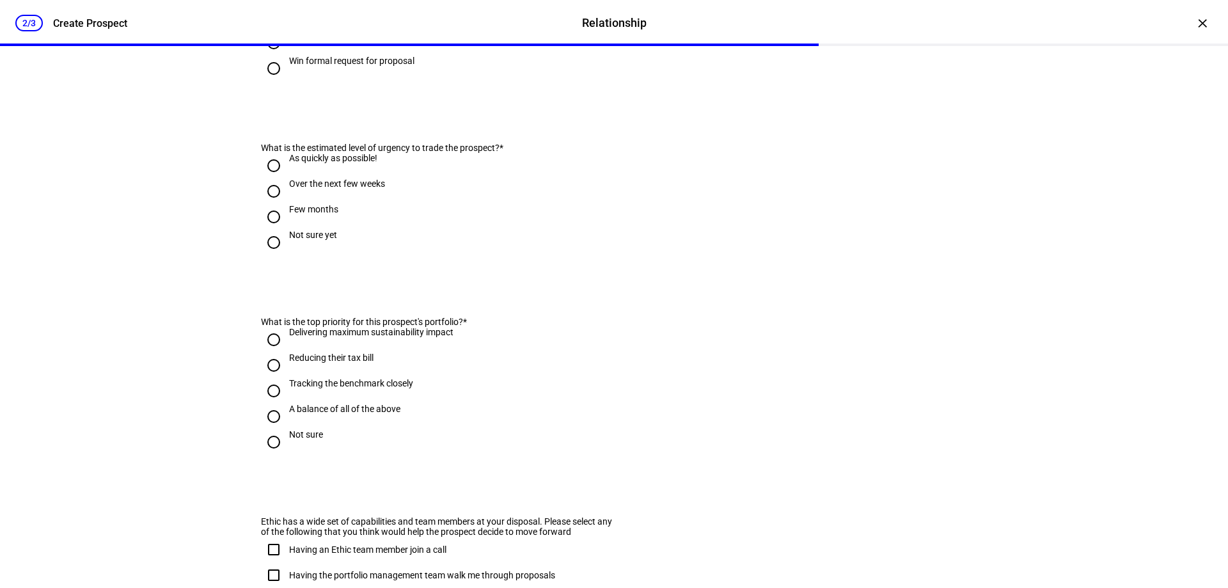
click at [267, 255] on input "Not sure yet" at bounding box center [274, 243] width 26 height 26
radio input "true"
click at [268, 455] on input "Not sure" at bounding box center [274, 442] width 26 height 26
radio input "true"
click at [269, 204] on input "Over the next few weeks" at bounding box center [274, 191] width 26 height 26
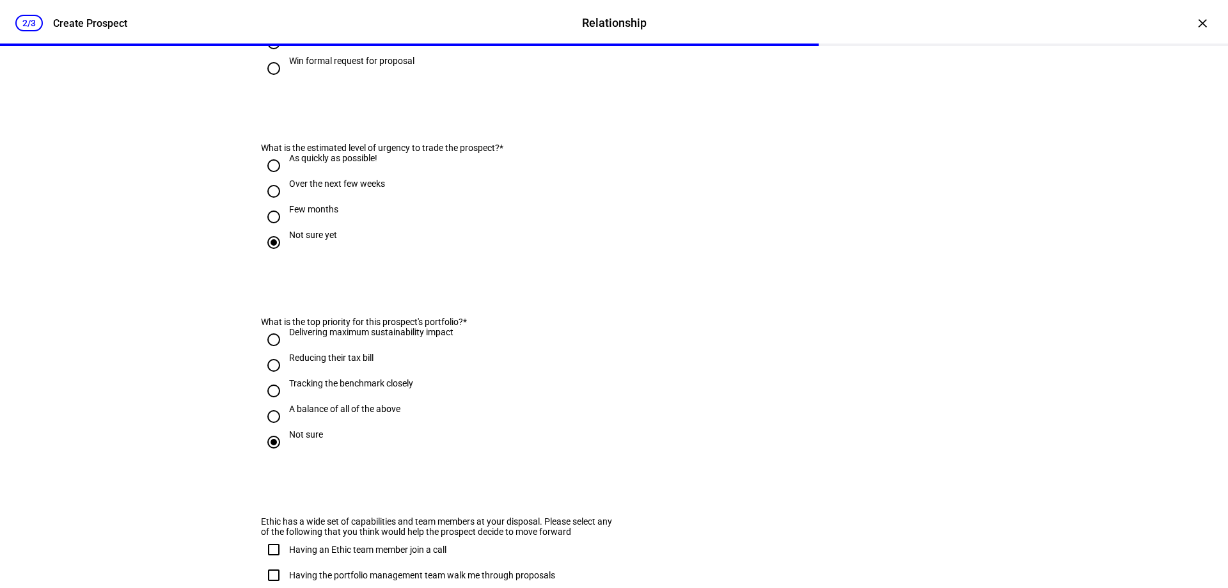
radio input "true"
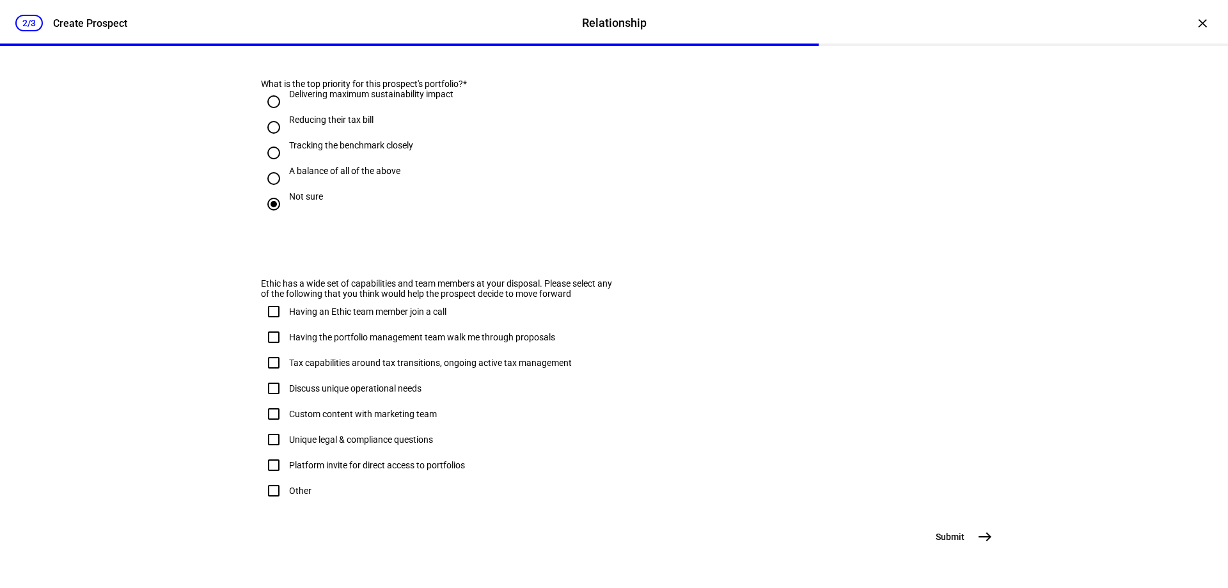
scroll to position [753, 0]
click at [269, 478] on input "Other" at bounding box center [274, 491] width 26 height 26
checkbox input "true"
click at [980, 542] on mat-icon "east" at bounding box center [984, 536] width 15 height 15
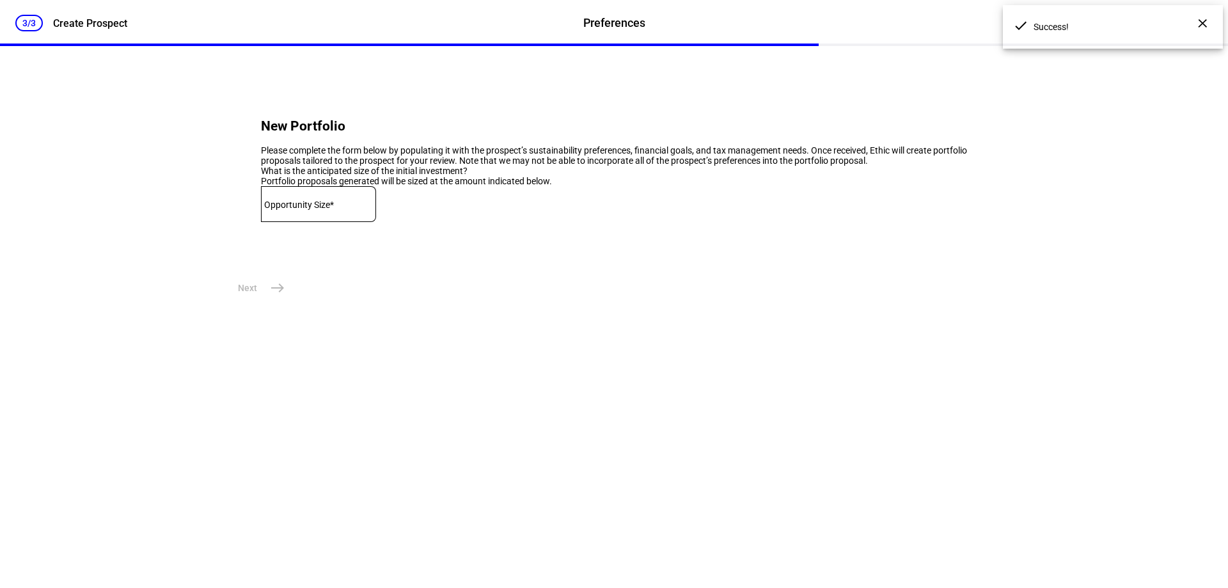
scroll to position [0, 0]
click at [298, 207] on input at bounding box center [318, 201] width 115 height 10
paste input "1,053,285.41"
type input "1,053,285.41"
click at [375, 301] on div "Next east" at bounding box center [613, 288] width 767 height 26
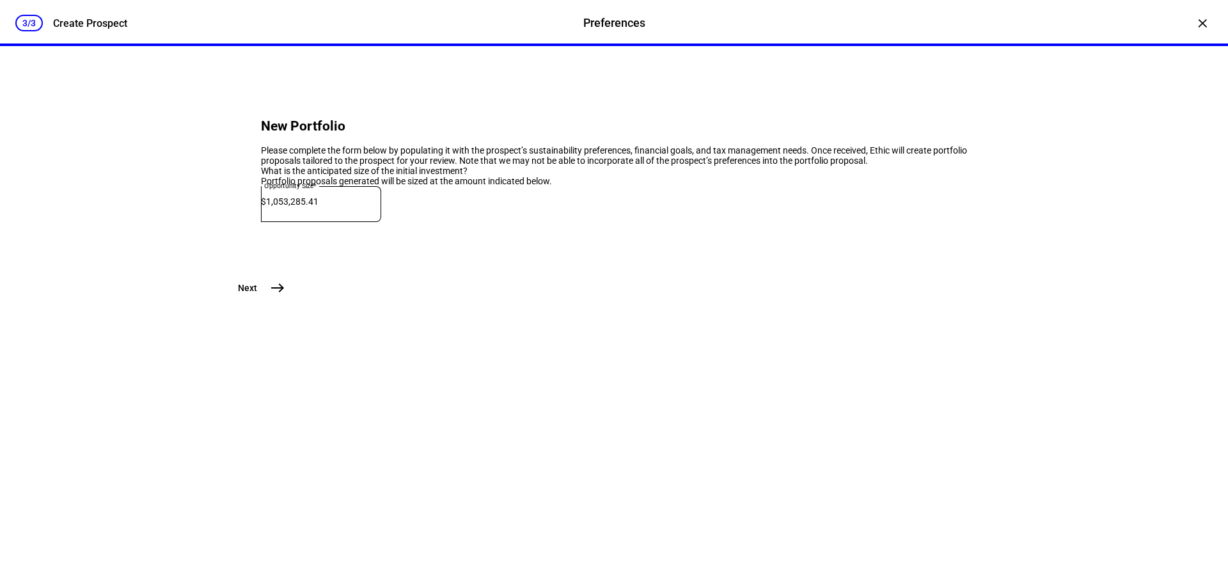
click at [276, 295] on mat-icon "east" at bounding box center [277, 287] width 15 height 15
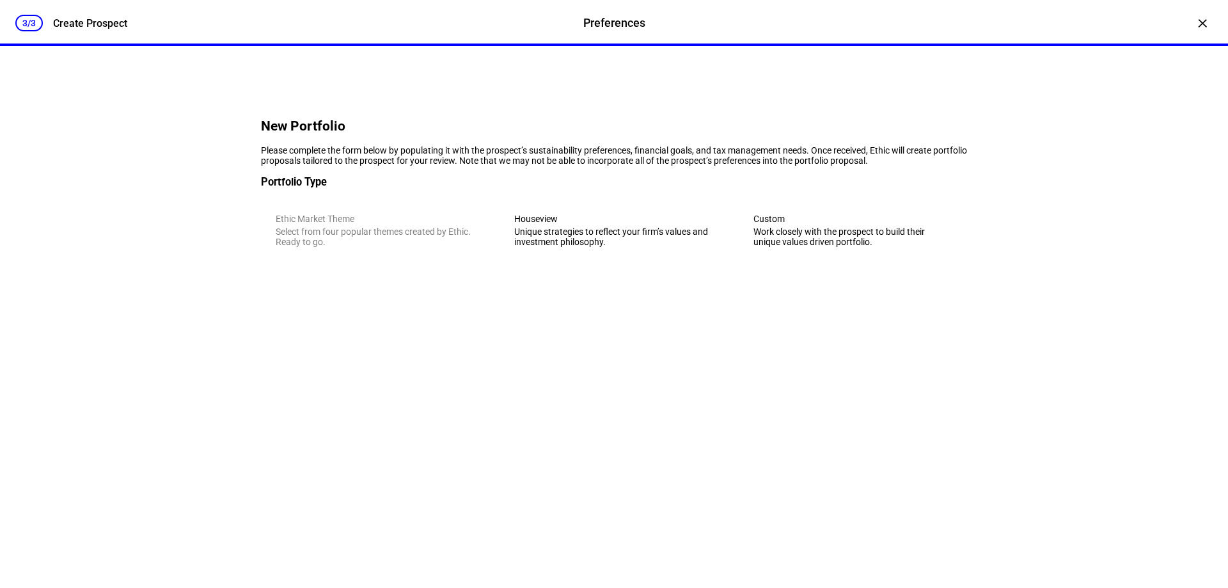
click at [1179, 139] on div "3/3 Create Prospect Preferences Preferences Create Prospect × New Portfolio Ple…" at bounding box center [614, 294] width 1228 height 588
click at [1192, 23] on div "×" at bounding box center [1202, 23] width 20 height 20
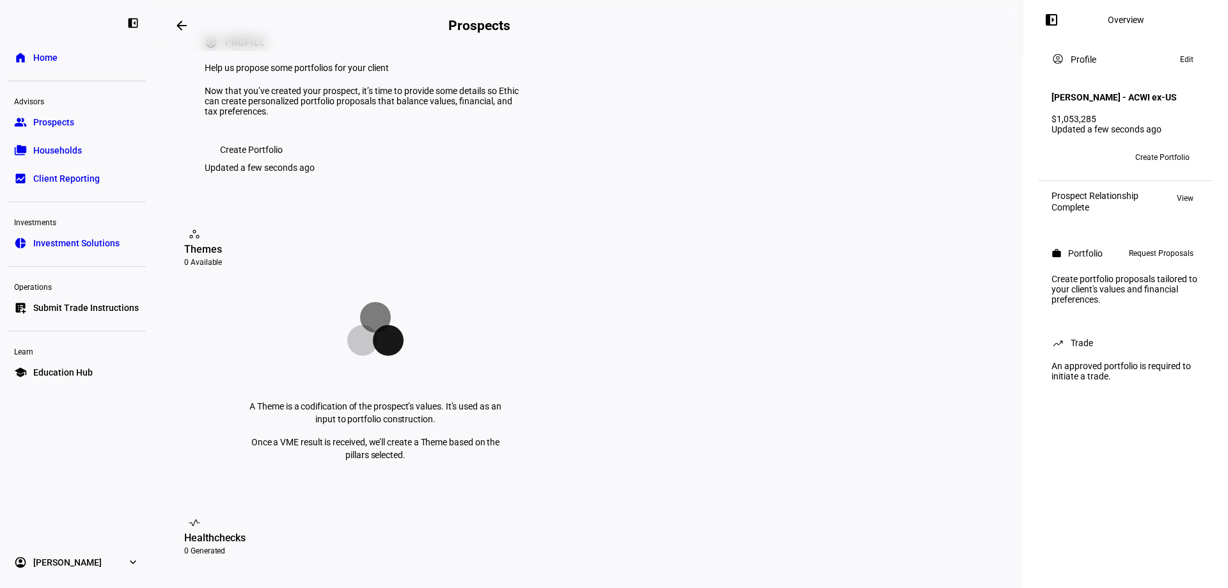
click at [69, 58] on link "home Home" at bounding box center [77, 58] width 138 height 26
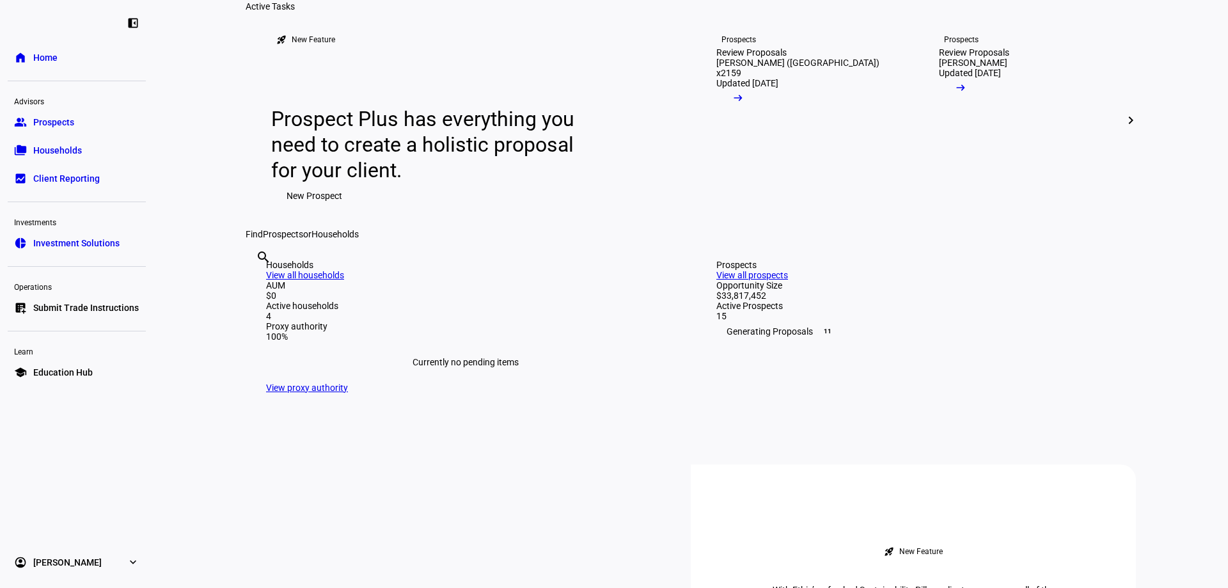
scroll to position [256, 0]
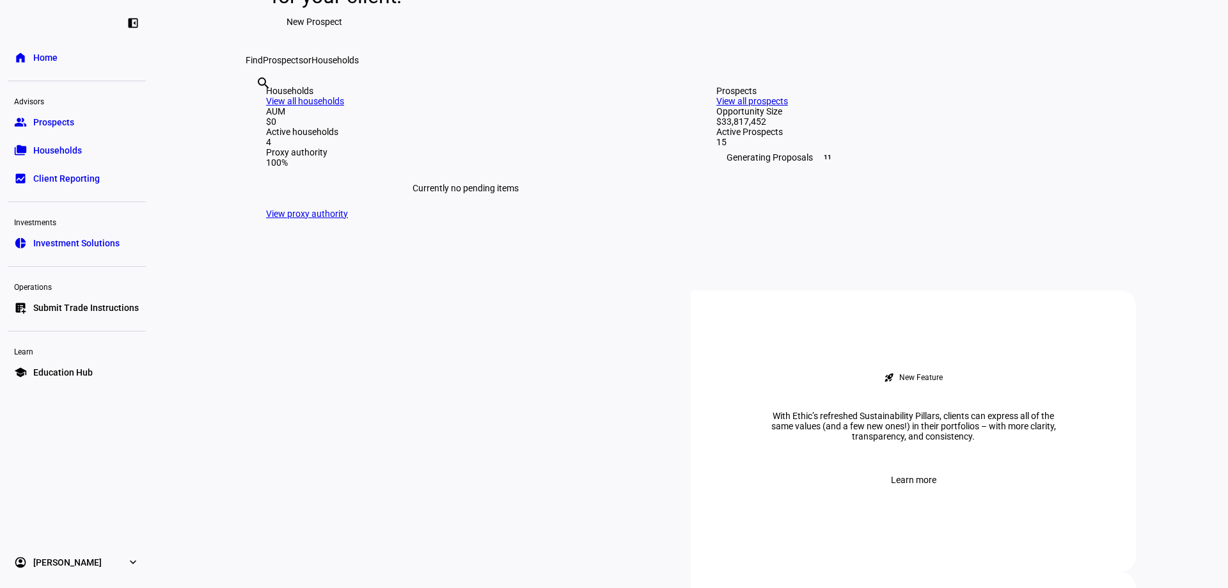
drag, startPoint x: 41, startPoint y: 121, endPoint x: 52, endPoint y: 124, distance: 11.9
click at [42, 121] on span "Prospects" at bounding box center [53, 122] width 41 height 13
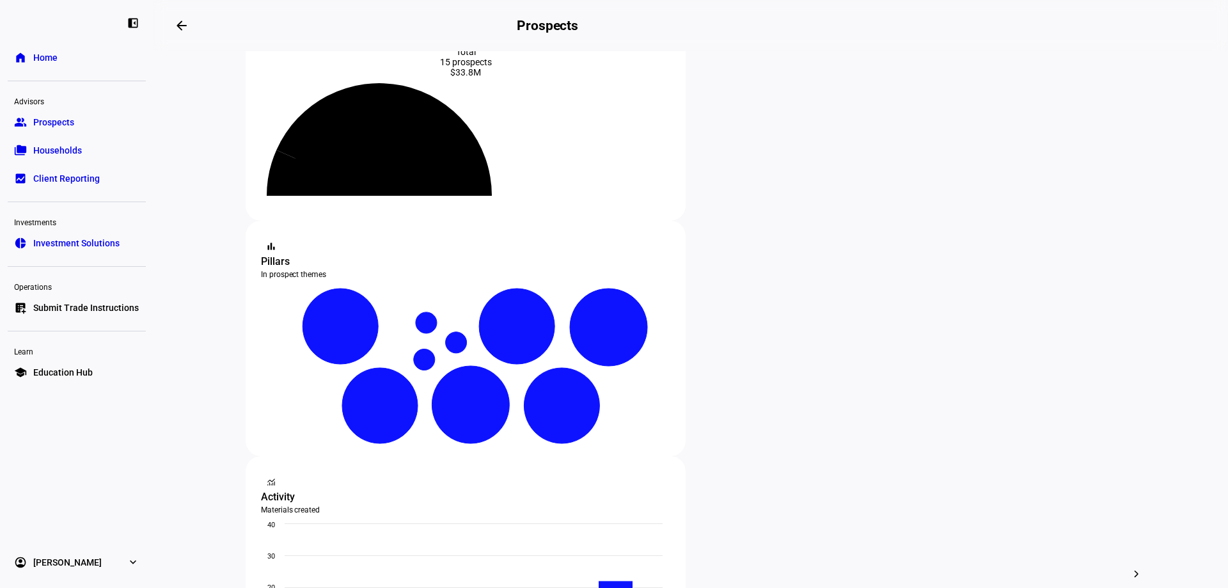
scroll to position [192, 0]
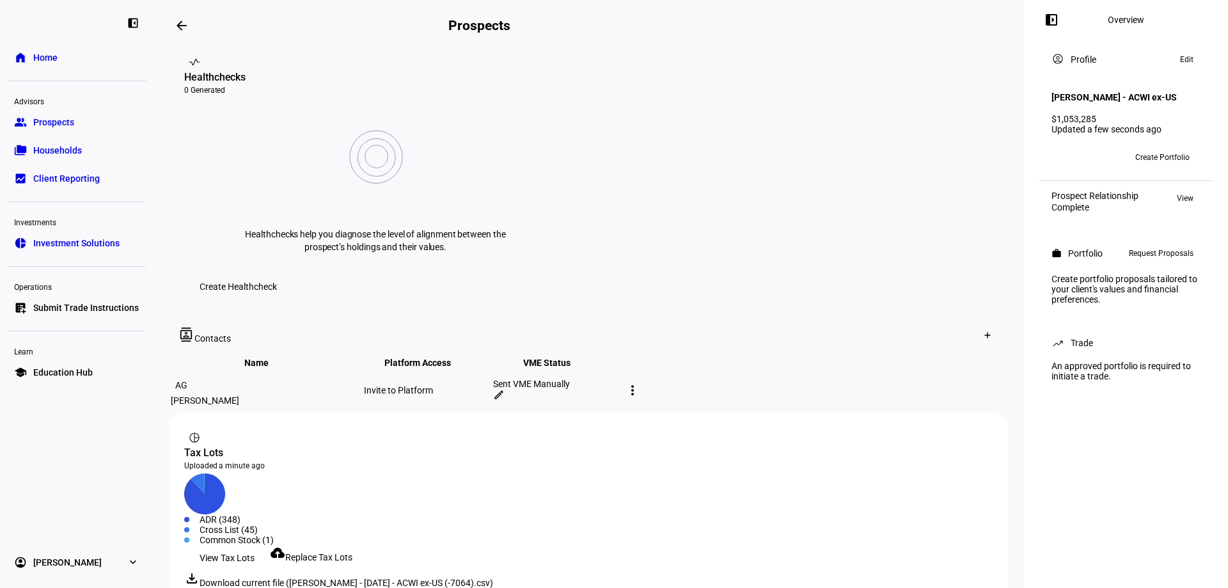
scroll to position [513, 0]
click at [234, 542] on span "View Tax Lots" at bounding box center [227, 555] width 55 height 26
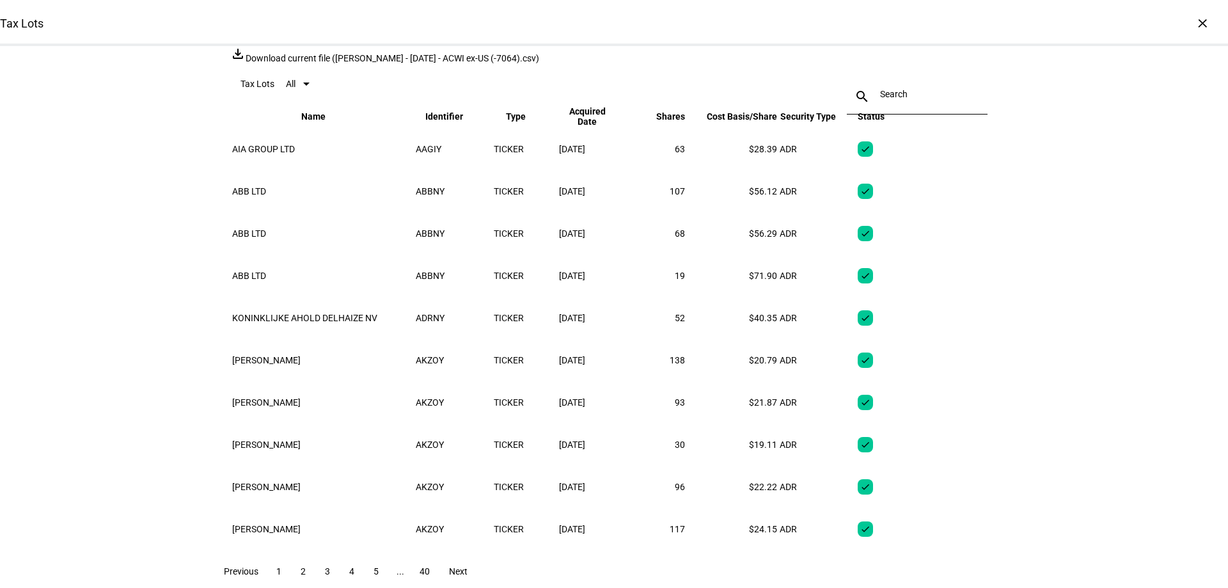
click at [1192, 19] on div "×" at bounding box center [1202, 23] width 20 height 20
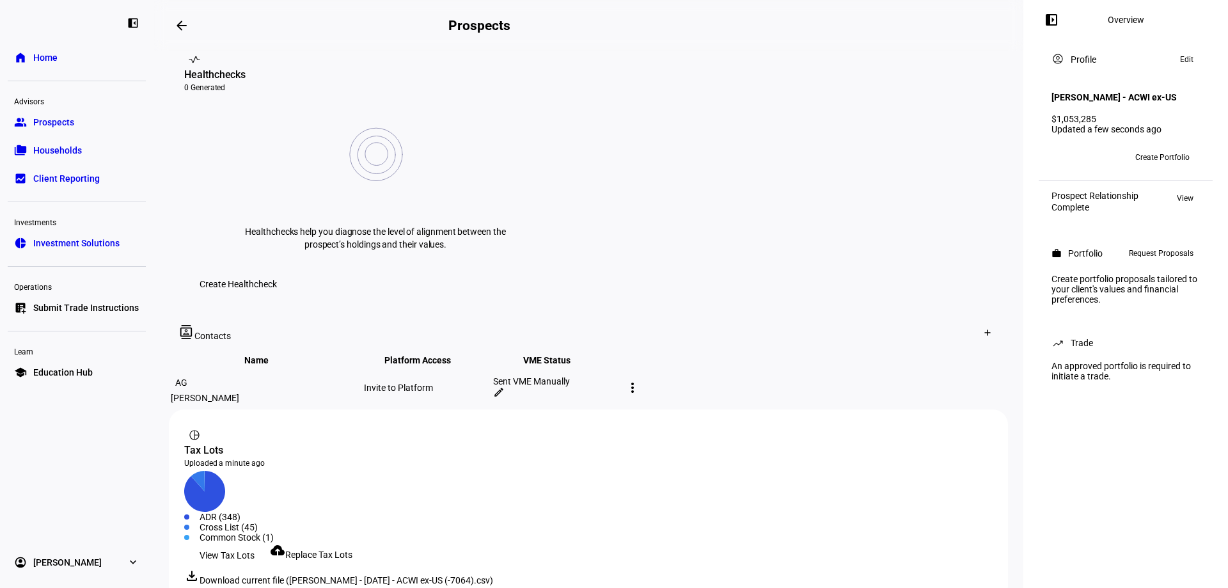
click at [88, 130] on link "group Prospects" at bounding box center [77, 122] width 138 height 26
